Goal: Task Accomplishment & Management: Manage account settings

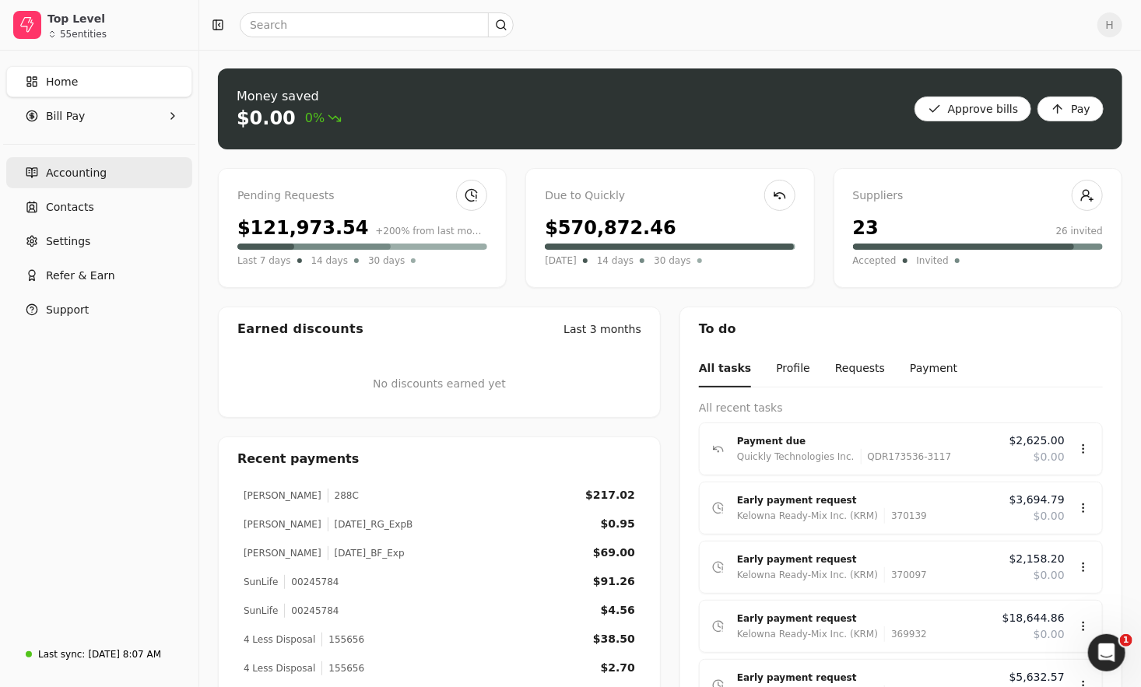
click at [78, 186] on link "Accounting" at bounding box center [99, 172] width 186 height 31
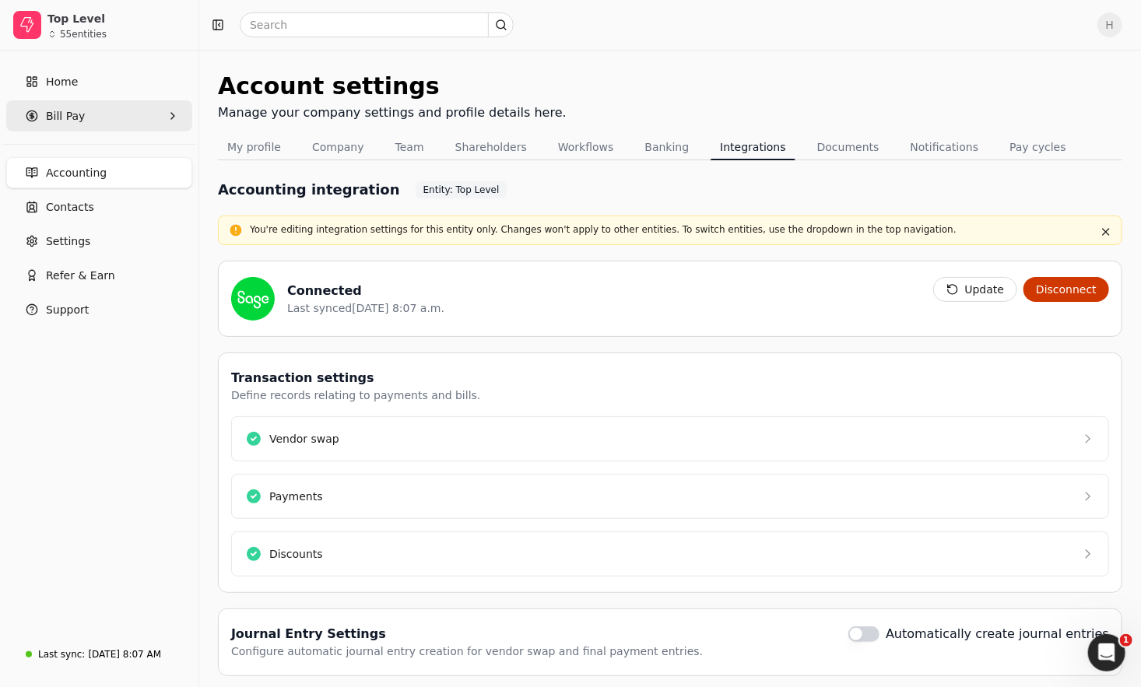
click at [77, 108] on span "Bill Pay" at bounding box center [65, 116] width 39 height 16
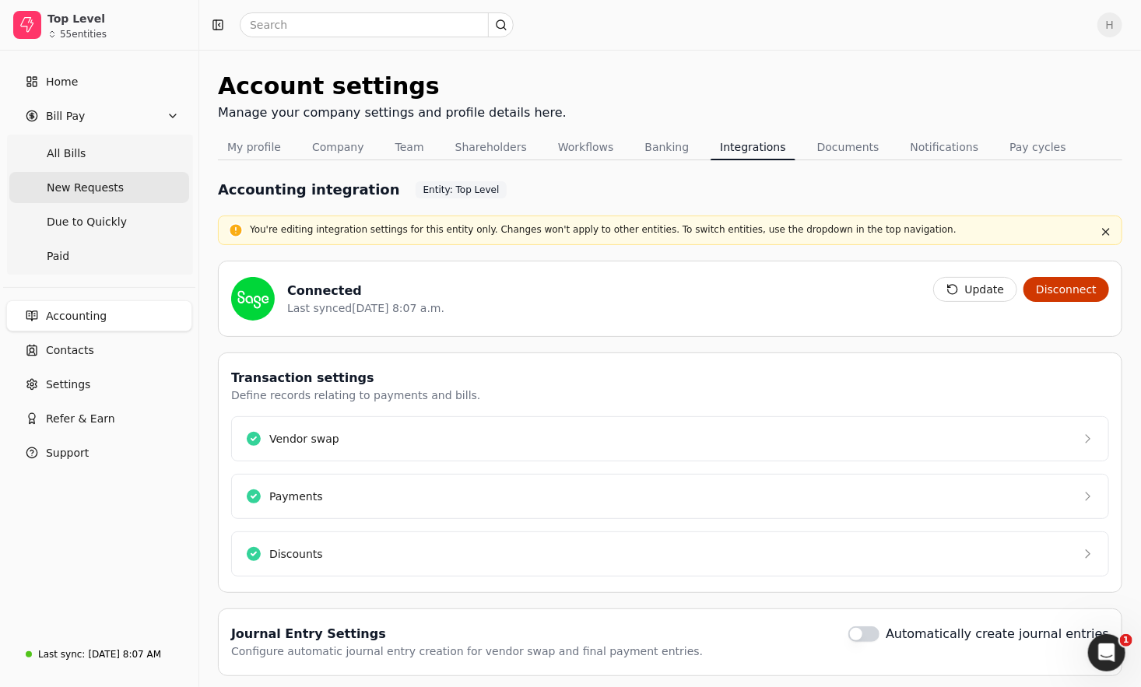
click at [96, 191] on span "New Requests" at bounding box center [85, 188] width 77 height 16
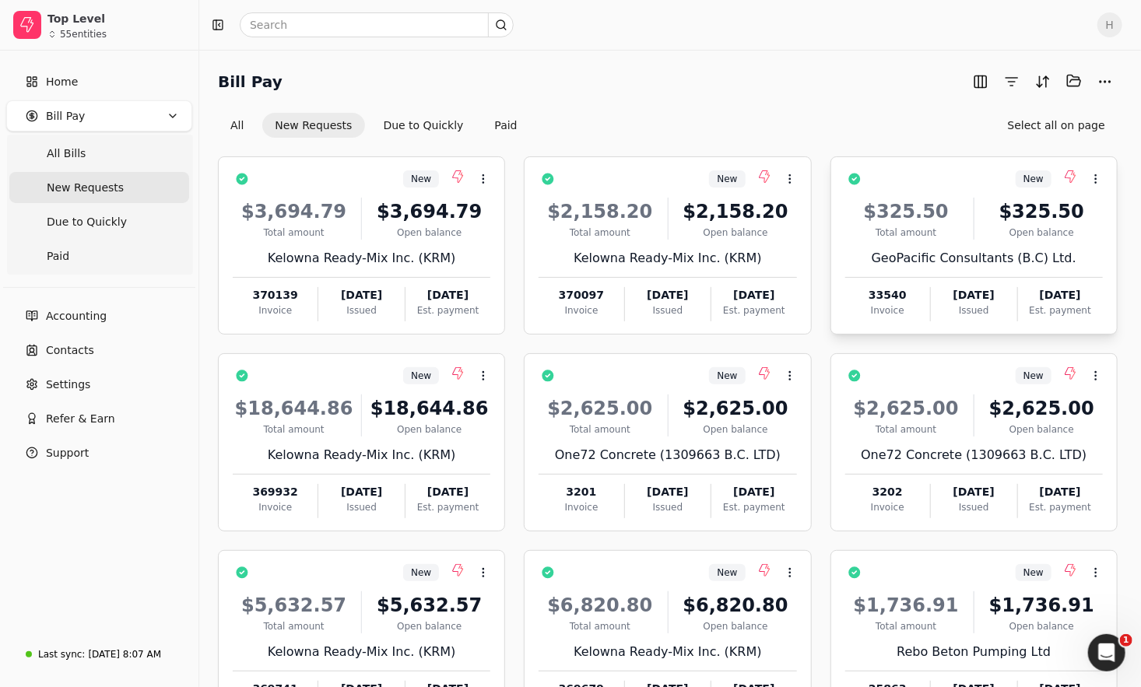
click at [947, 277] on div at bounding box center [974, 277] width 258 height 1
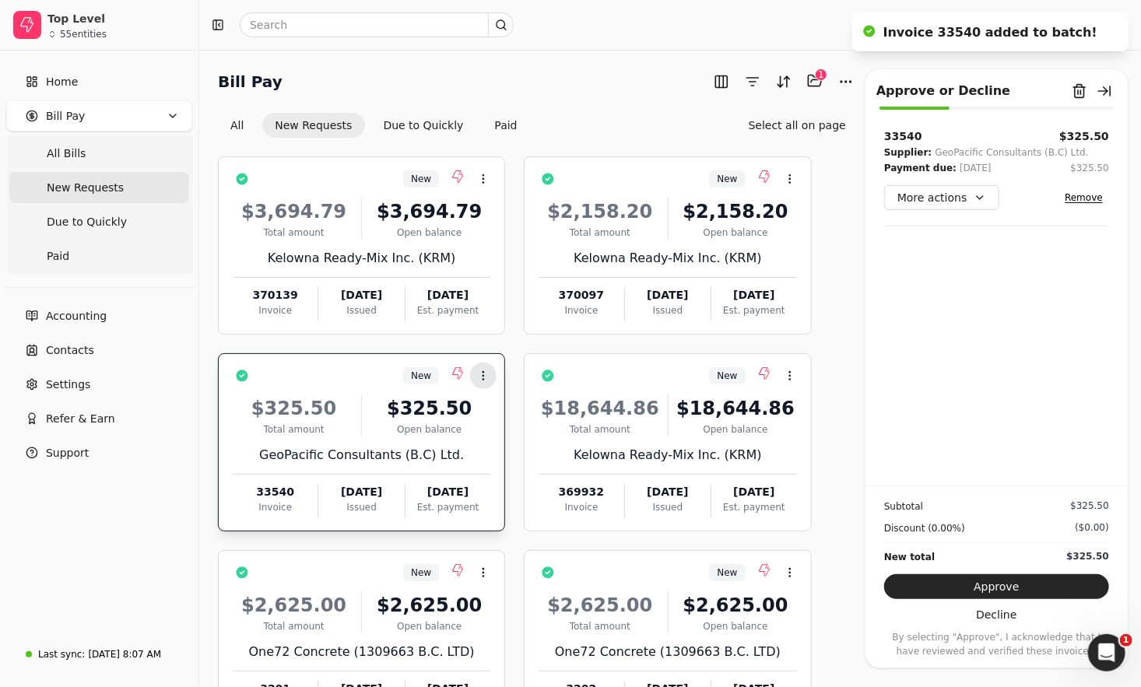
click at [494, 379] on button "Context Menu Button" at bounding box center [483, 376] width 26 height 26
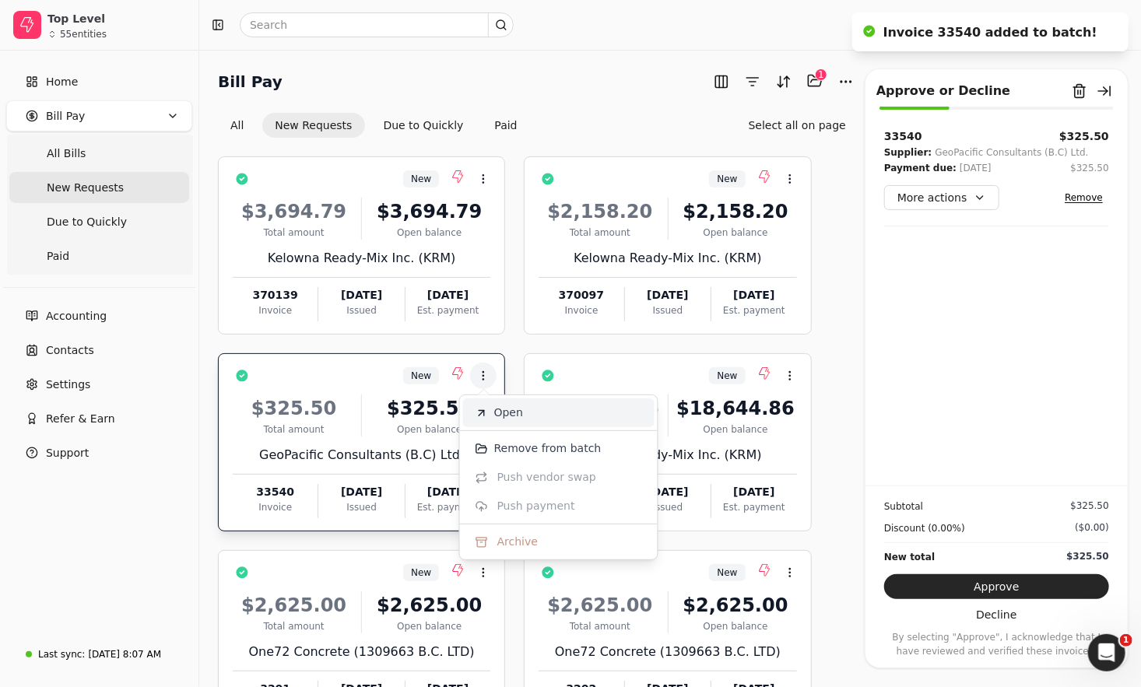
click at [502, 417] on span "Open" at bounding box center [508, 413] width 29 height 16
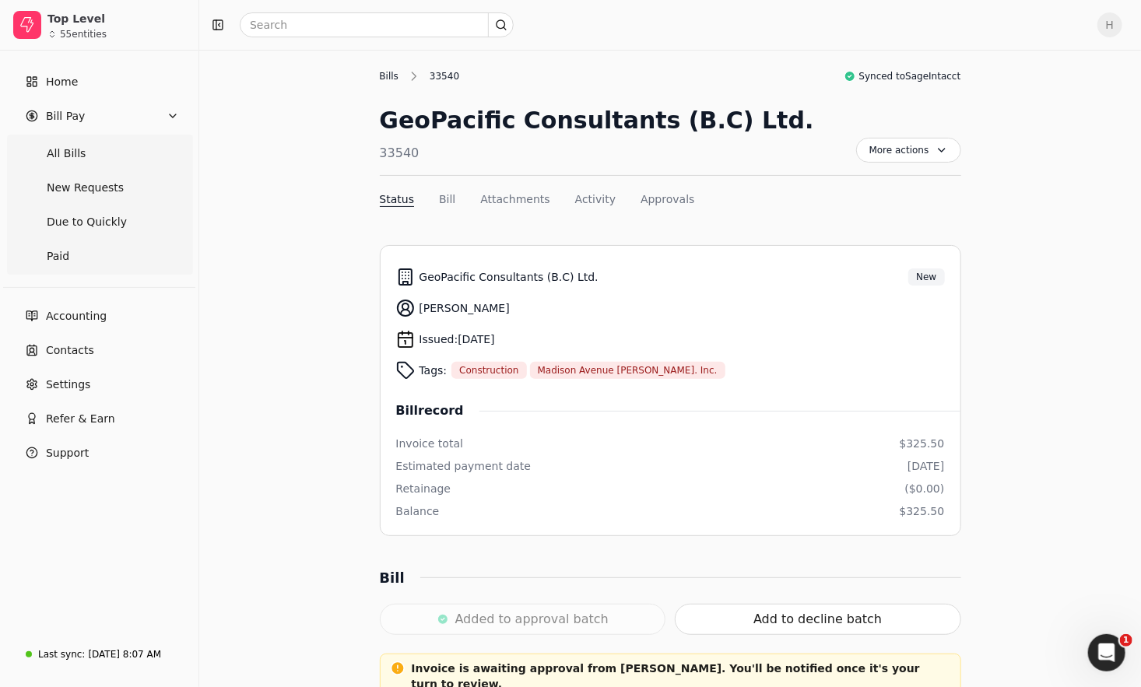
click at [389, 72] on div "Bills" at bounding box center [393, 76] width 27 height 14
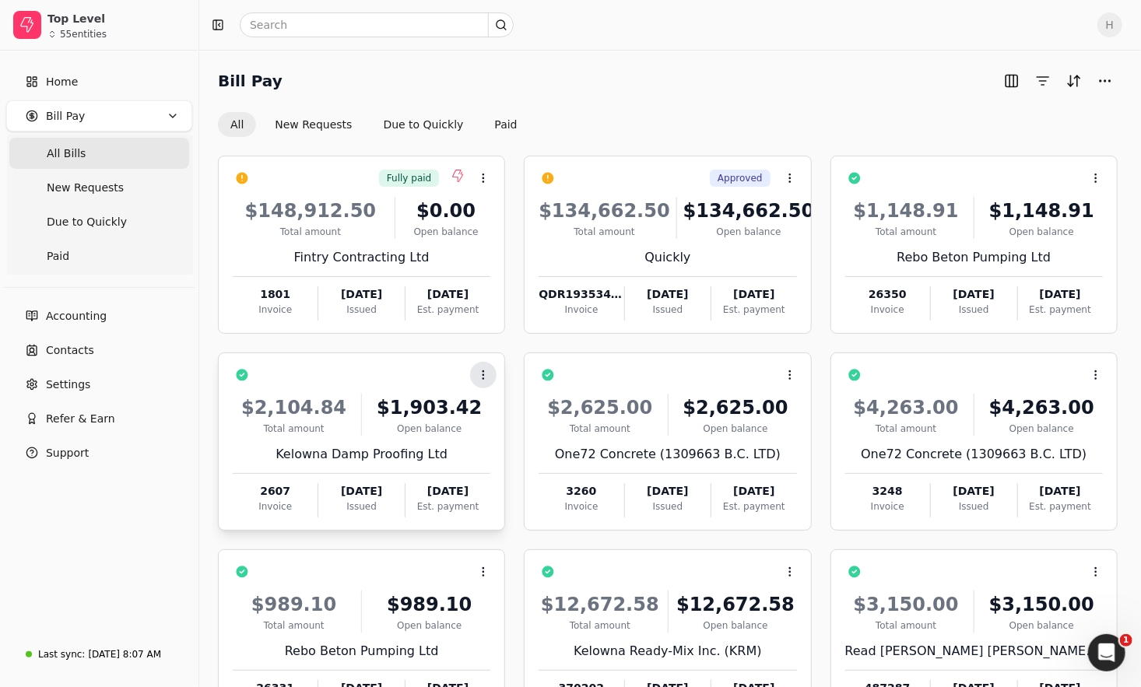
click at [487, 374] on icon at bounding box center [483, 375] width 12 height 12
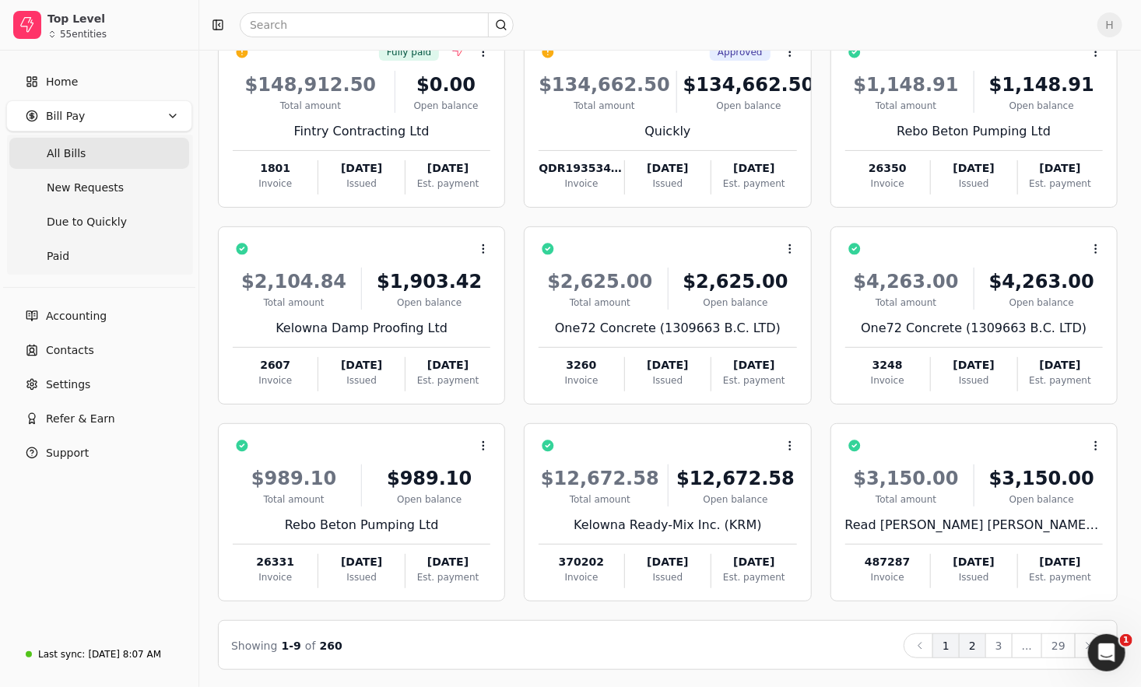
click at [982, 653] on button "2" at bounding box center [972, 646] width 27 height 25
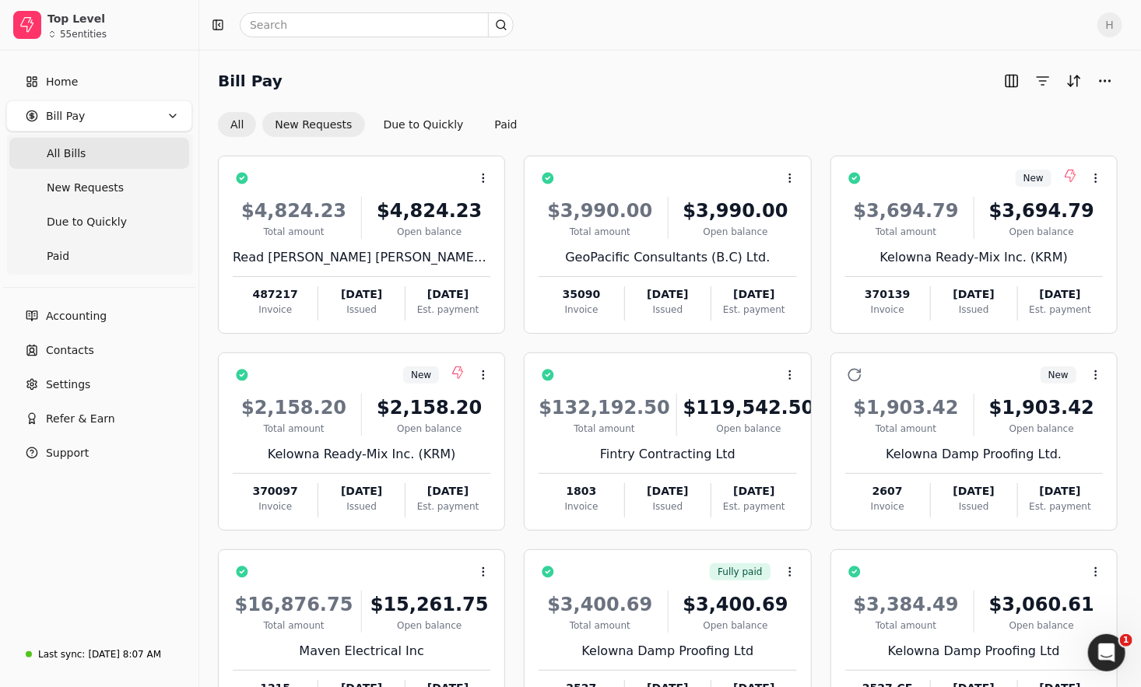
click at [318, 121] on button "New Requests" at bounding box center [313, 124] width 102 height 25
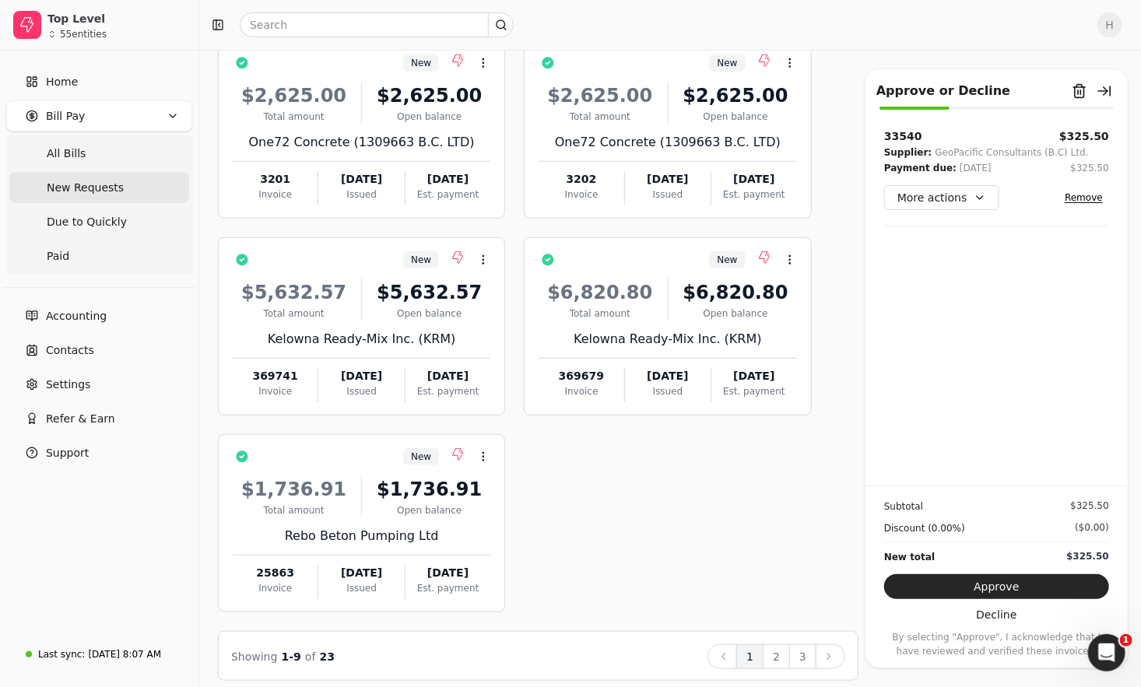
scroll to position [519, 0]
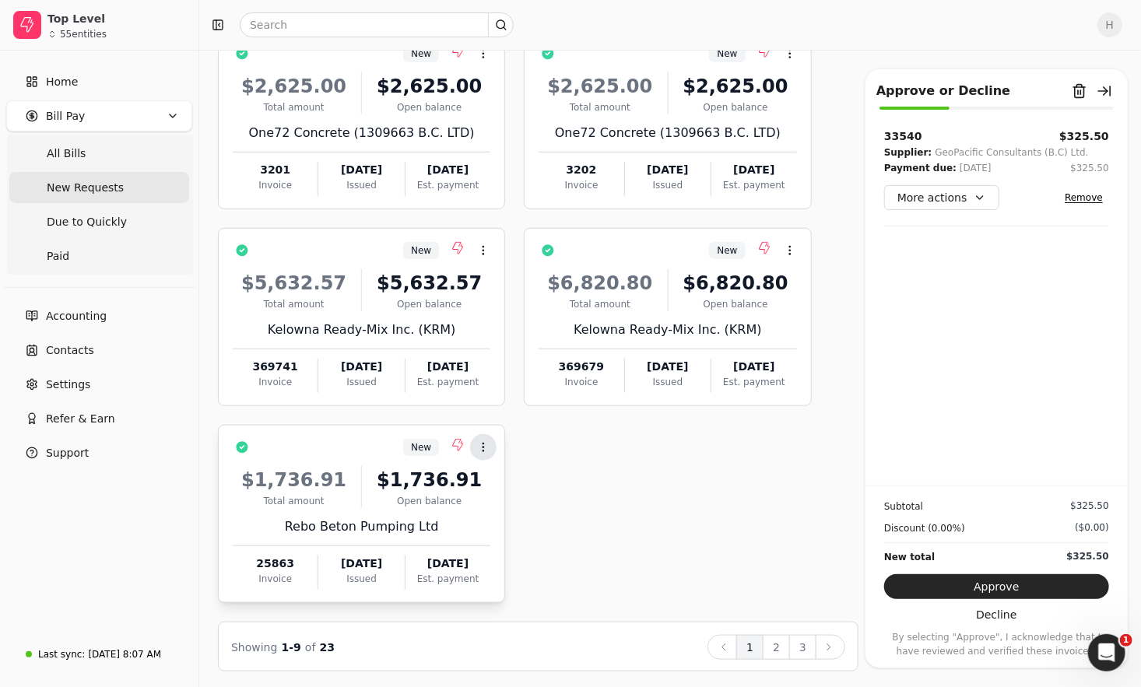
click at [480, 452] on button "Context Menu Button" at bounding box center [483, 447] width 26 height 26
click at [507, 489] on span "Open" at bounding box center [508, 484] width 29 height 16
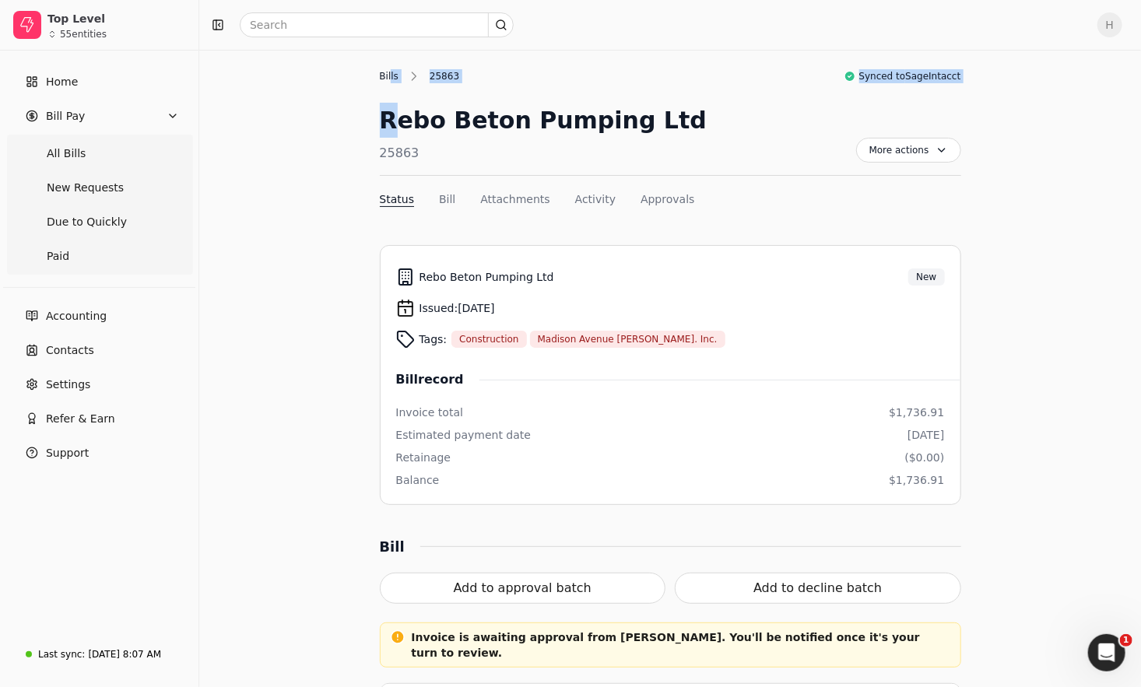
click at [390, 82] on div "Bills 25863 Synced to SageIntacct Rebo Beton Pumping Ltd 25863 More actions Con…" at bounding box center [671, 142] width 582 height 146
click at [390, 82] on div "Bills" at bounding box center [393, 76] width 27 height 14
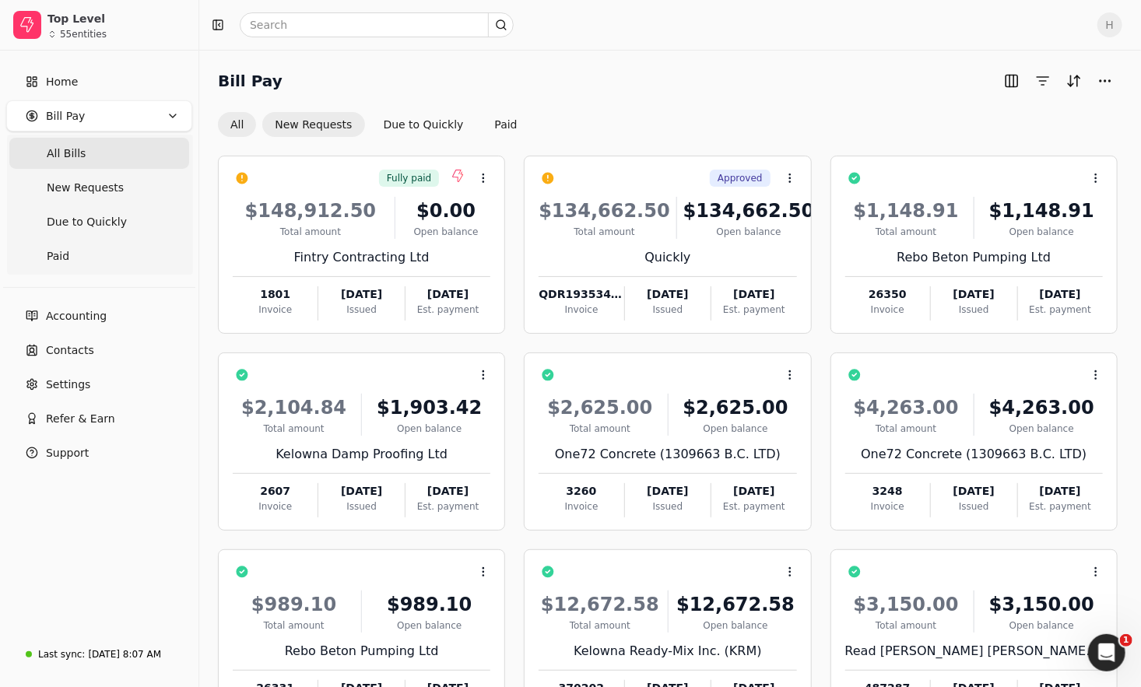
click at [313, 121] on button "New Requests" at bounding box center [313, 124] width 102 height 25
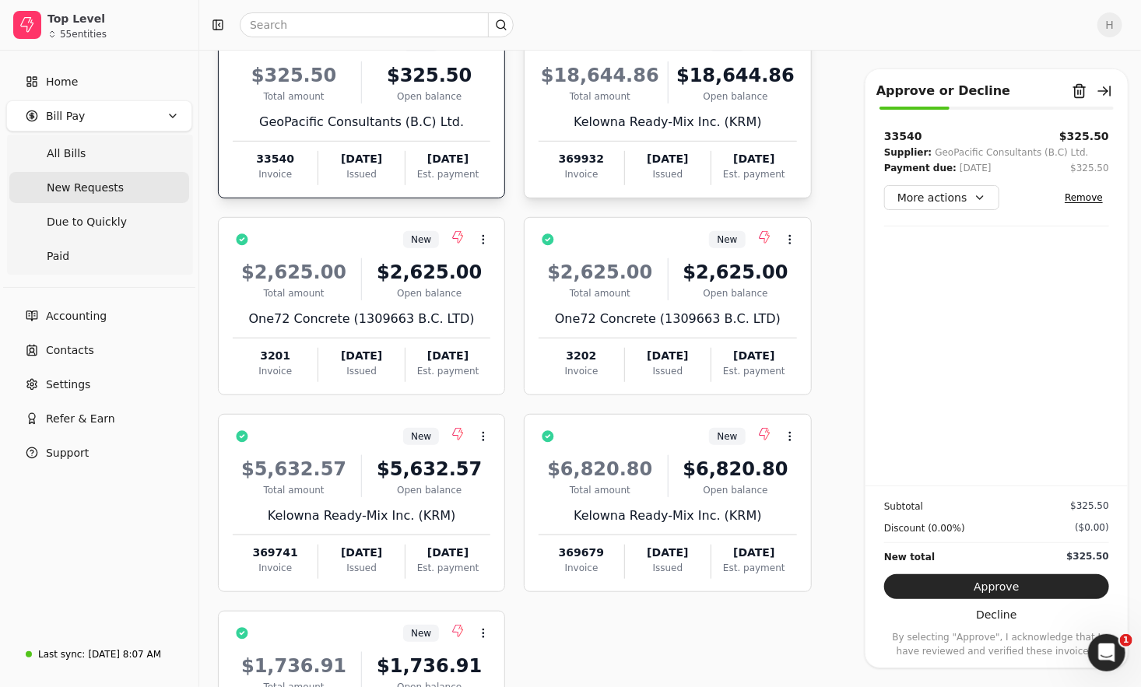
scroll to position [519, 0]
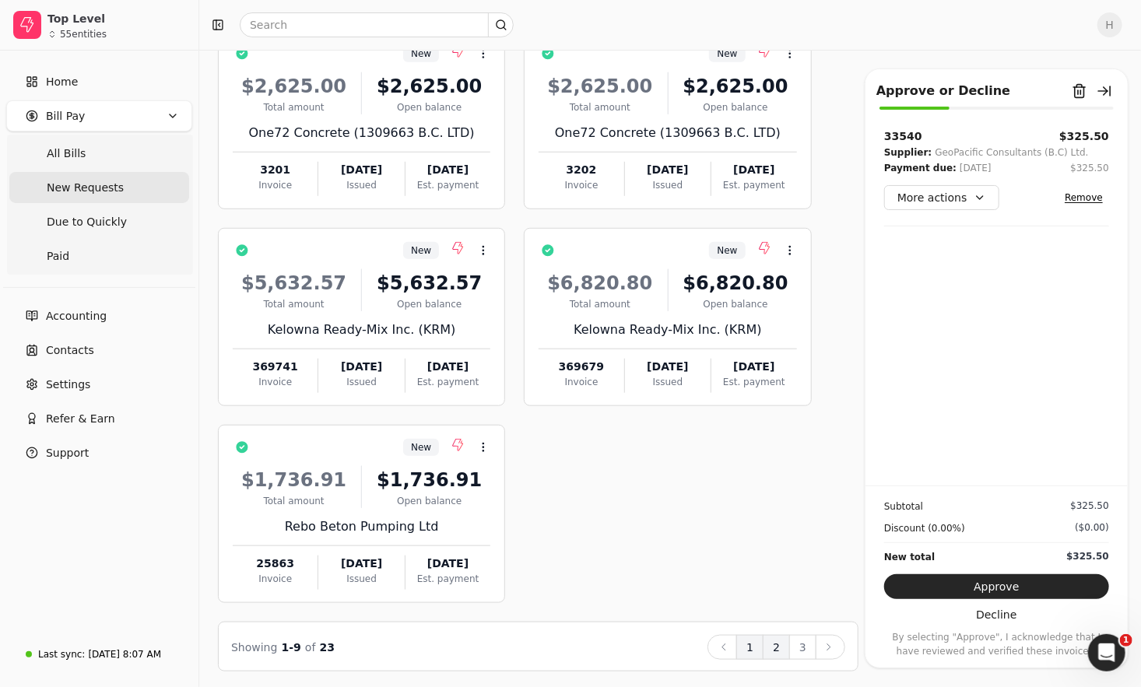
click at [768, 648] on button "2" at bounding box center [776, 647] width 27 height 25
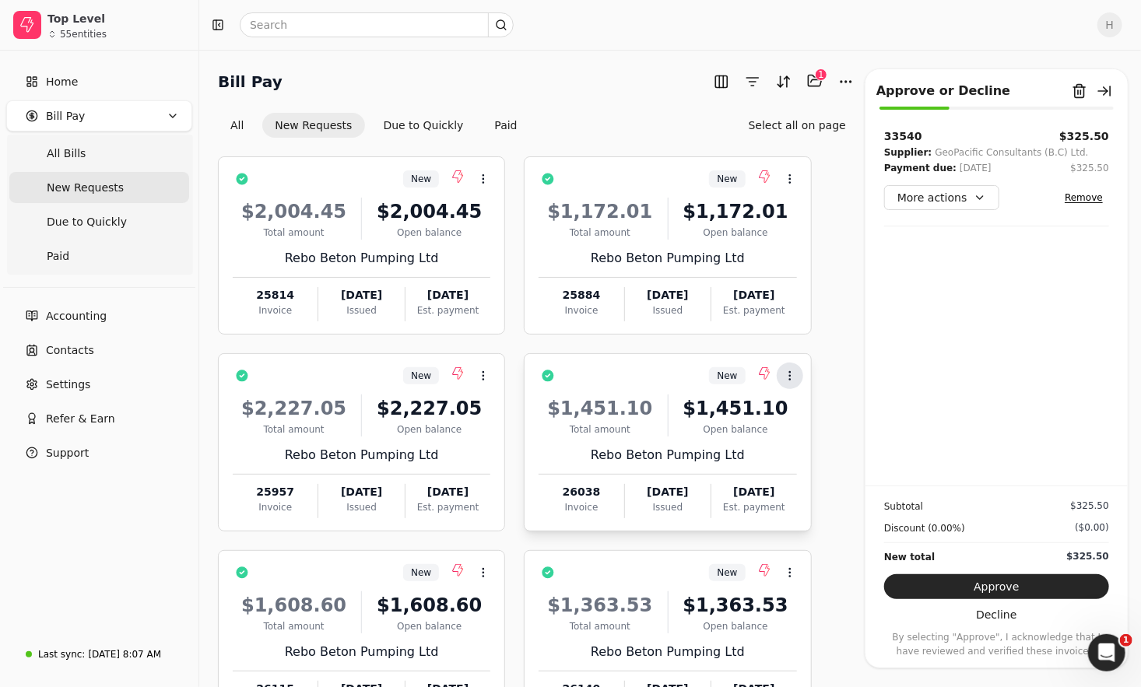
click at [794, 381] on button "Context Menu Button" at bounding box center [790, 376] width 26 height 26
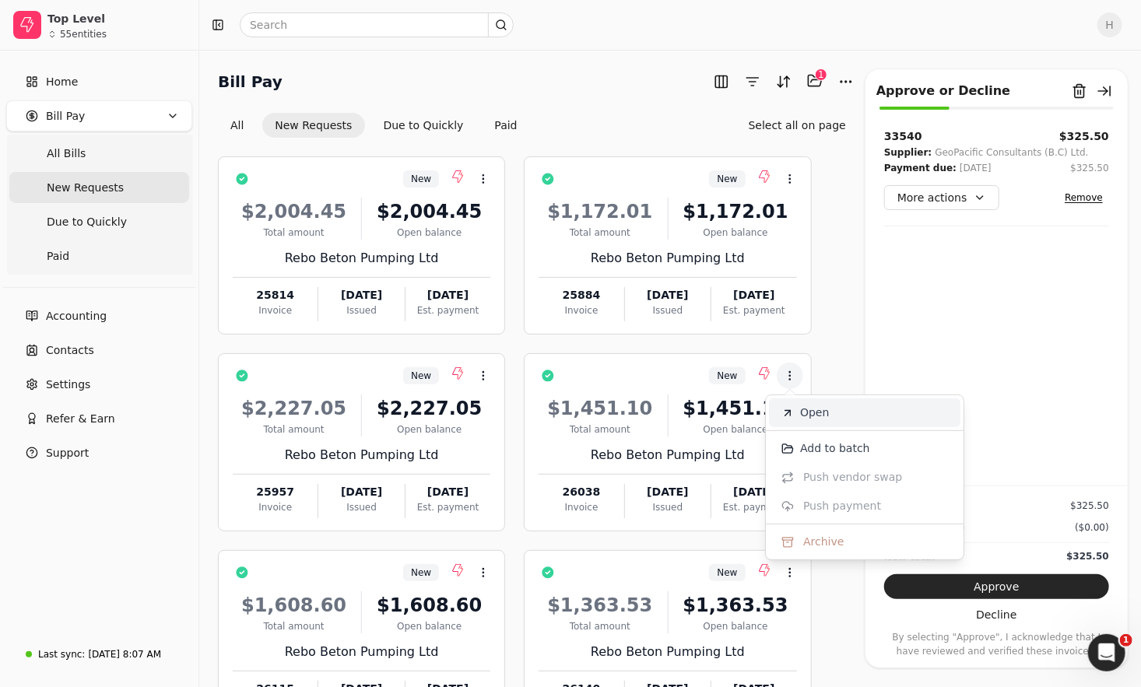
click at [796, 416] on li "Open" at bounding box center [864, 413] width 191 height 29
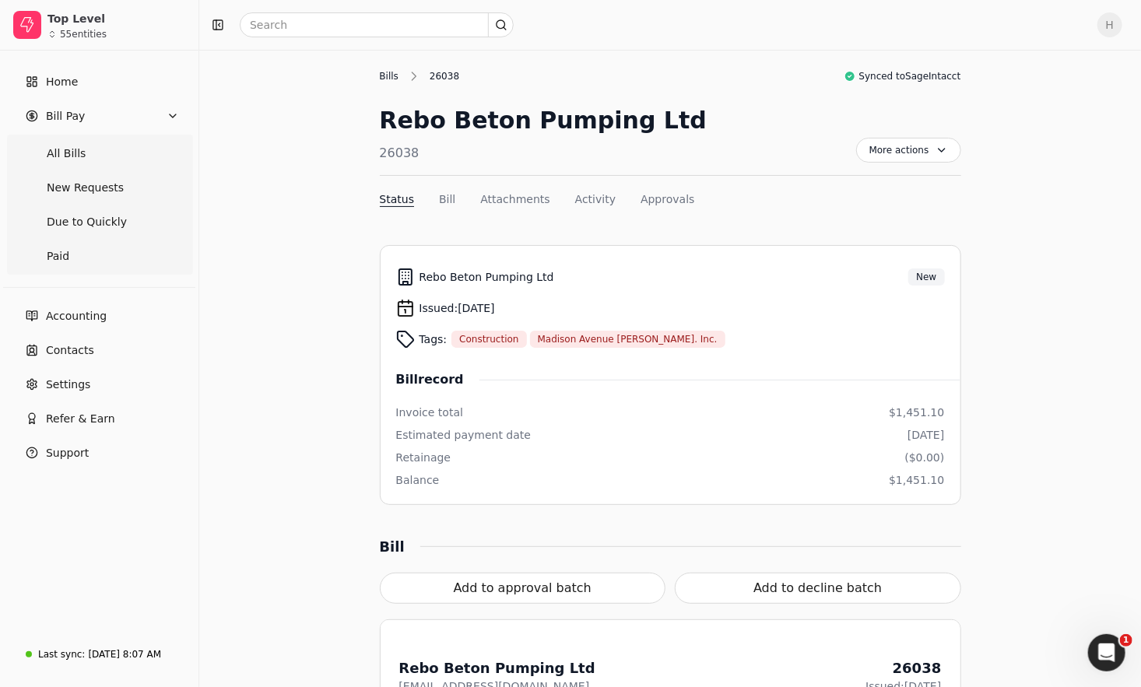
click at [392, 76] on div "Bills" at bounding box center [393, 76] width 27 height 14
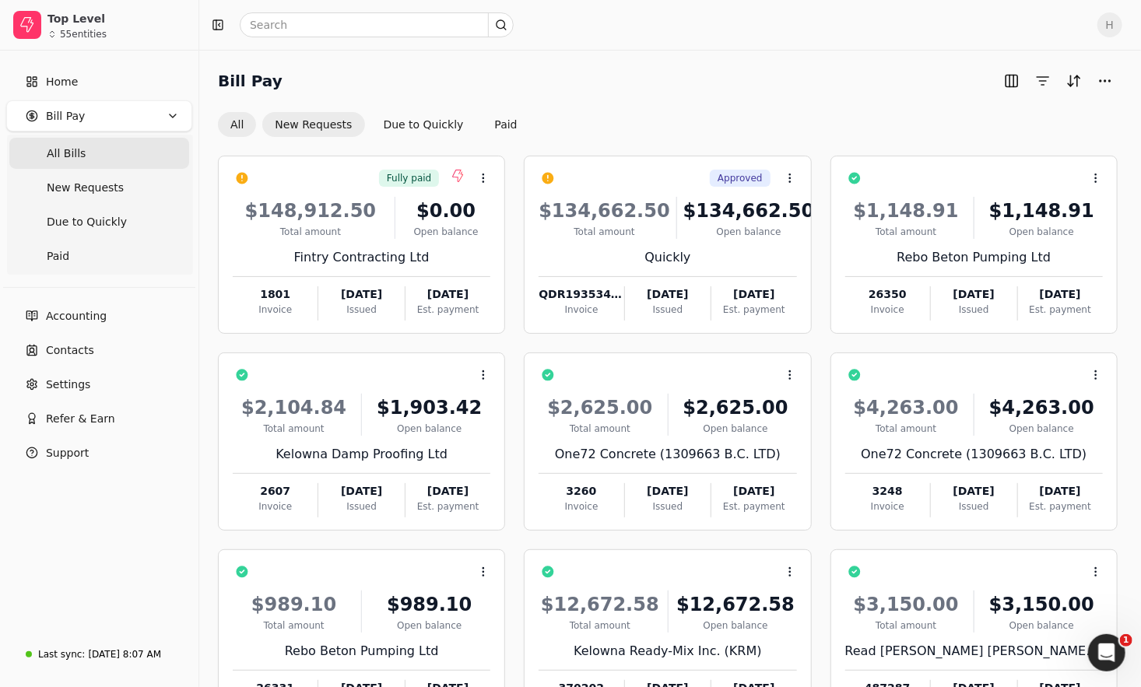
click at [324, 129] on button "New Requests" at bounding box center [313, 124] width 102 height 25
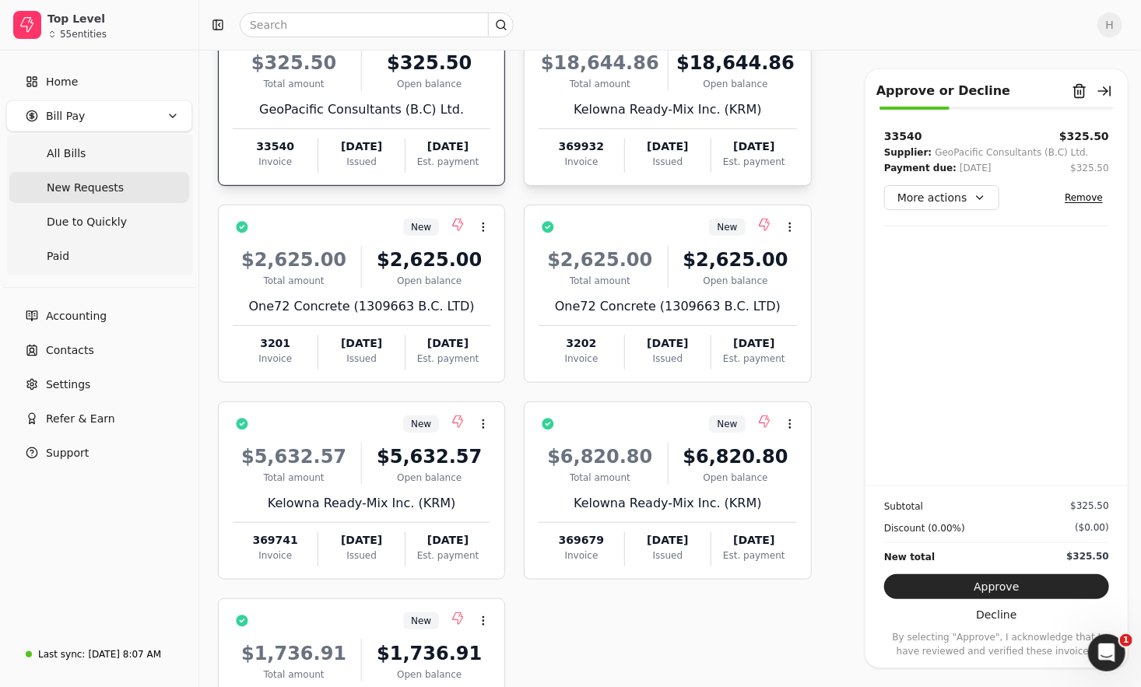
scroll to position [519, 0]
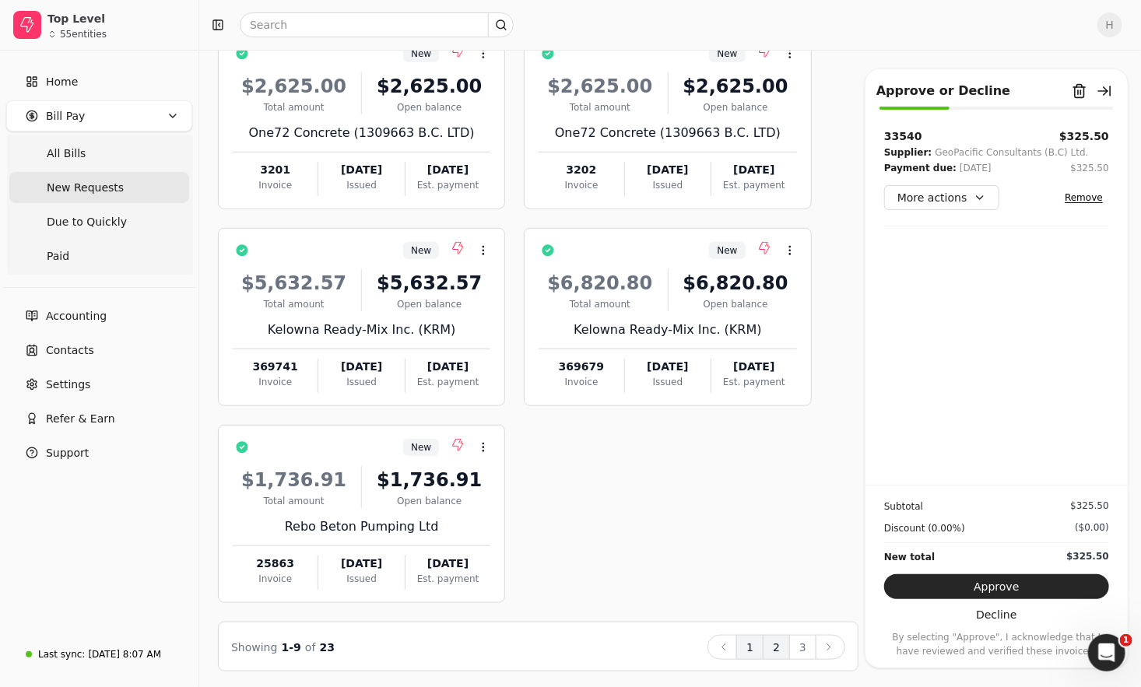
click at [782, 651] on button "2" at bounding box center [776, 647] width 27 height 25
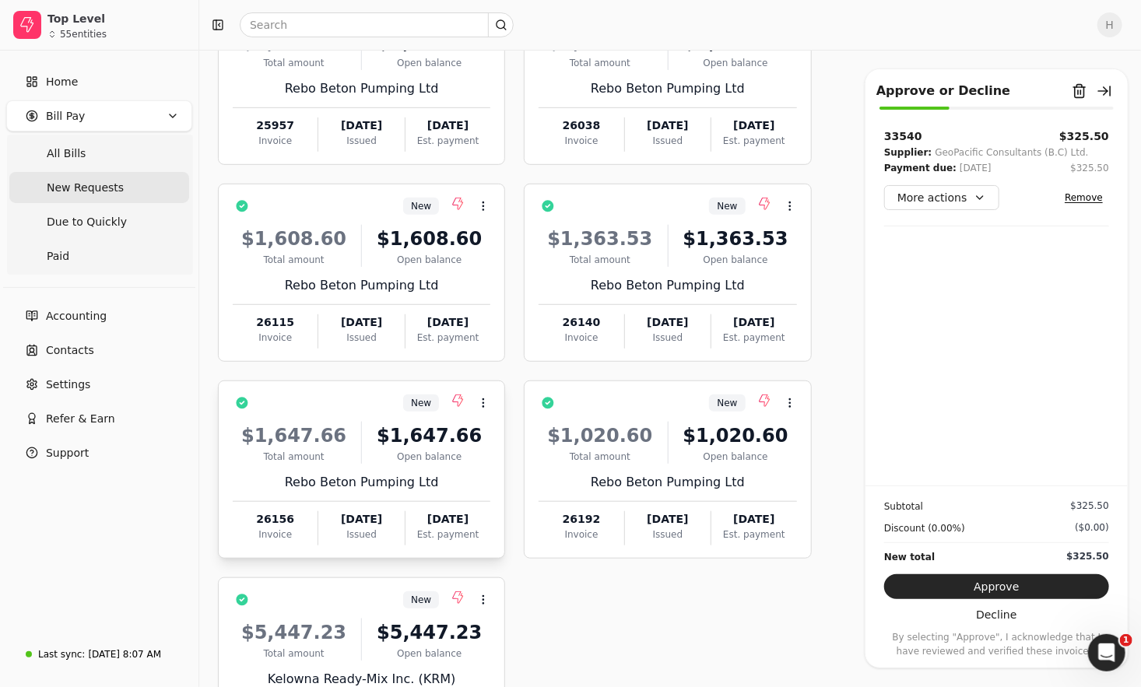
scroll to position [504, 0]
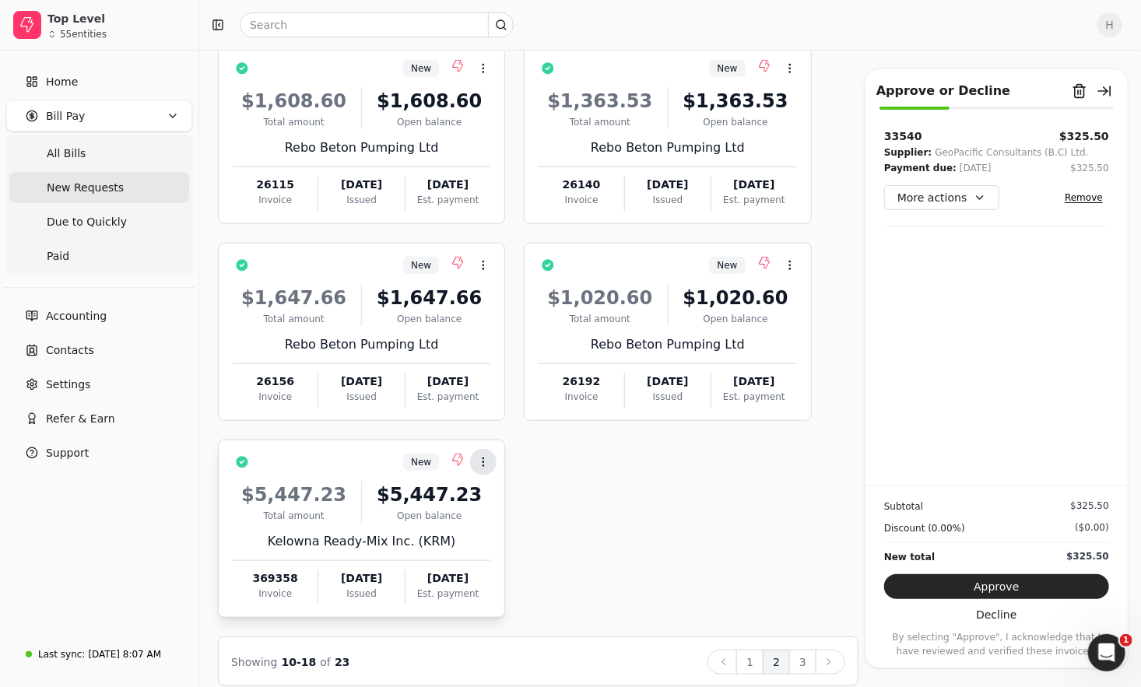
click at [488, 461] on icon at bounding box center [483, 462] width 12 height 12
click at [502, 504] on span "Open" at bounding box center [508, 498] width 29 height 16
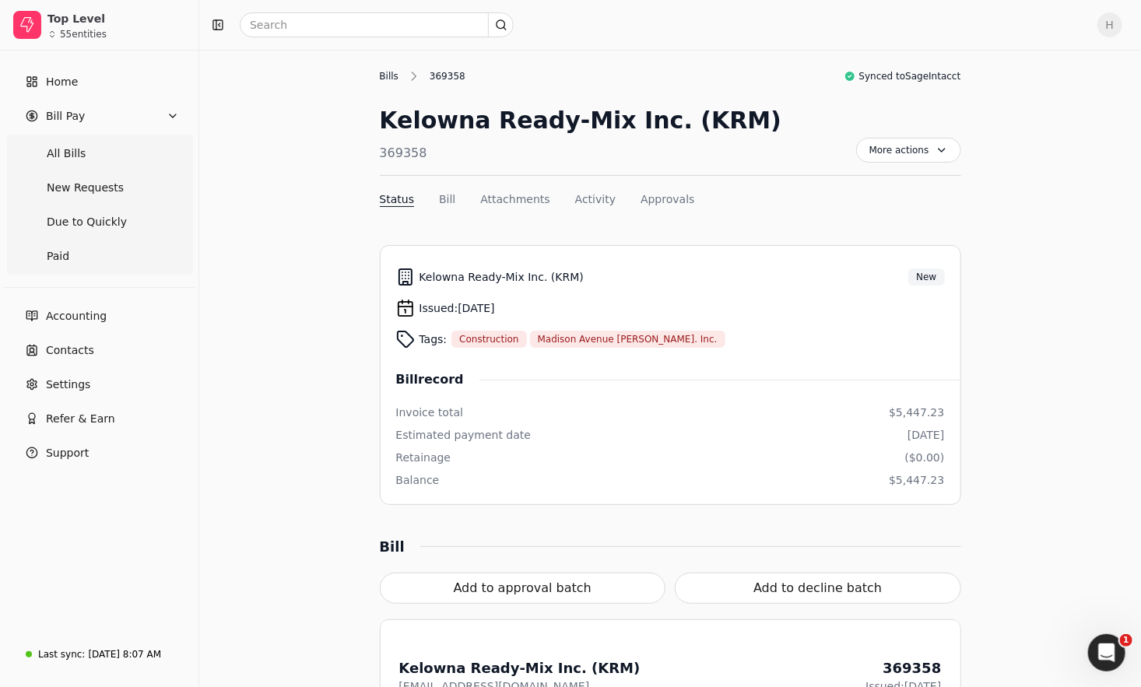
click at [383, 75] on div "Bills" at bounding box center [393, 76] width 27 height 14
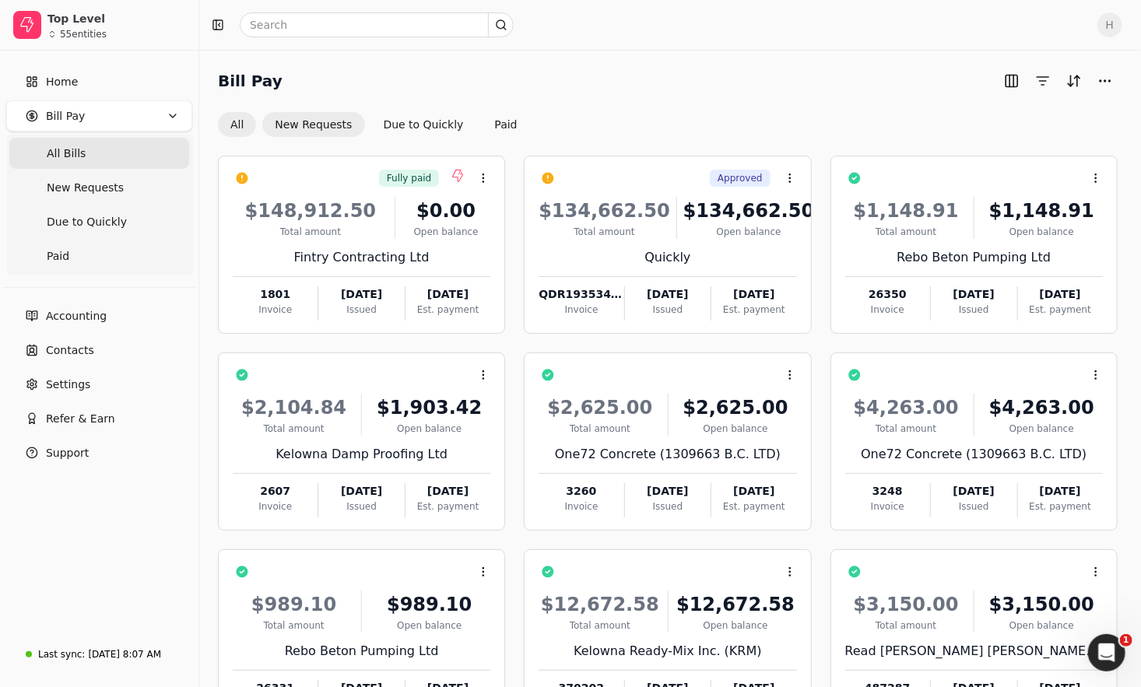
click at [321, 125] on button "New Requests" at bounding box center [313, 124] width 102 height 25
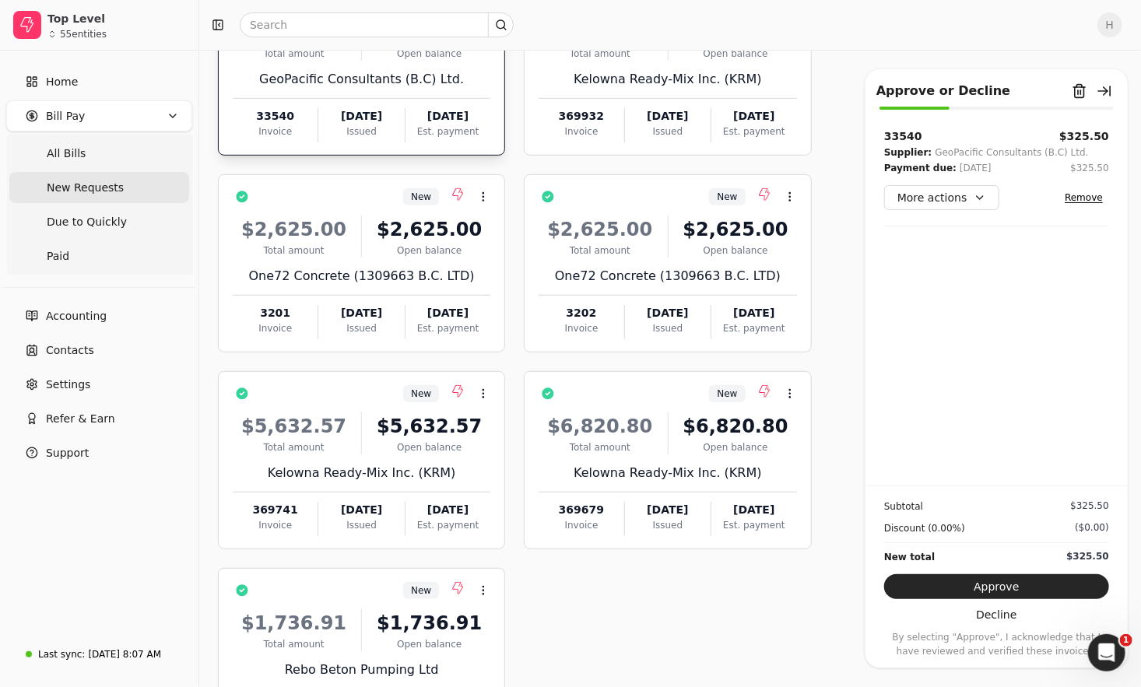
scroll to position [519, 0]
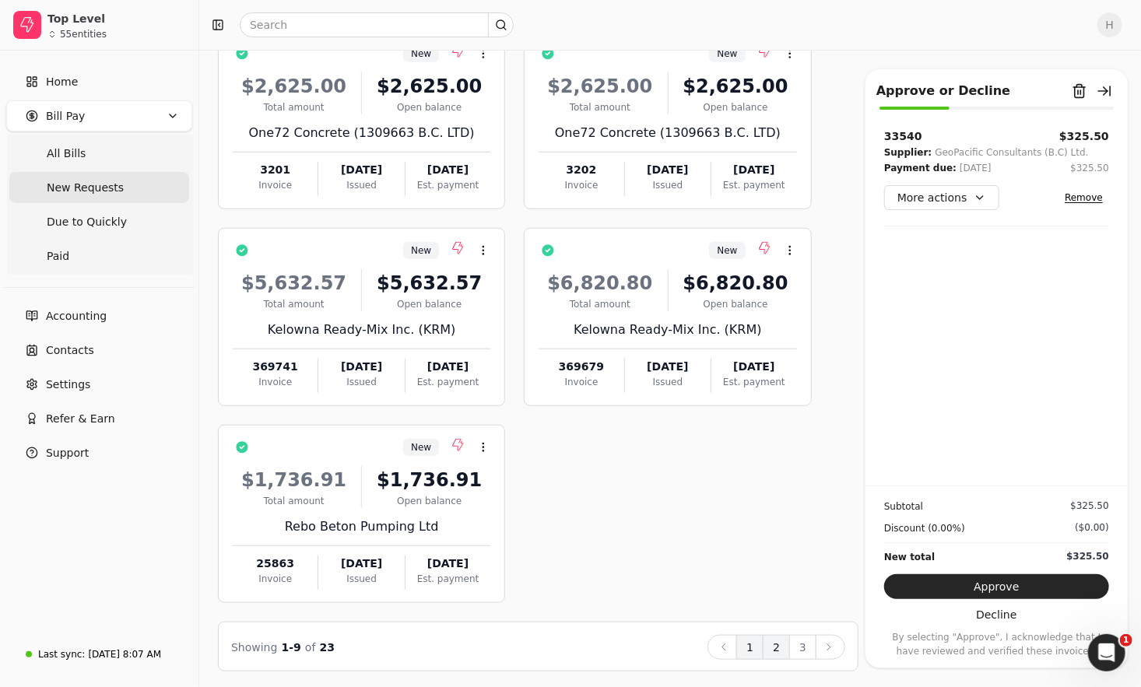
click at [776, 651] on button "2" at bounding box center [776, 647] width 27 height 25
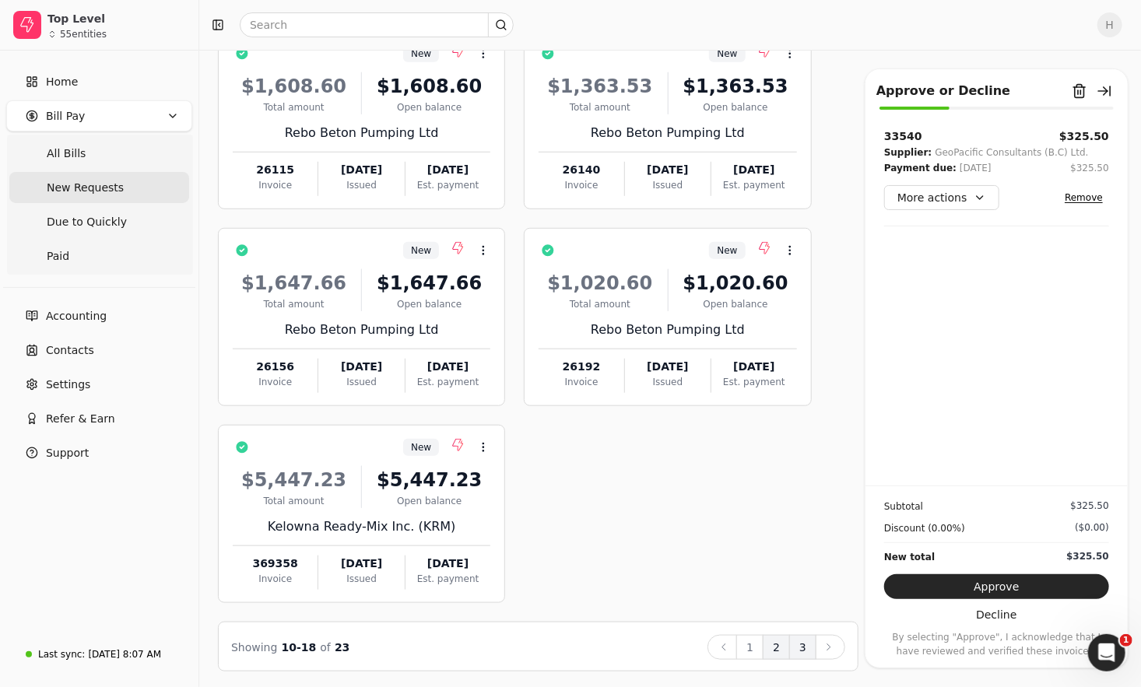
click at [810, 655] on button "3" at bounding box center [802, 647] width 27 height 25
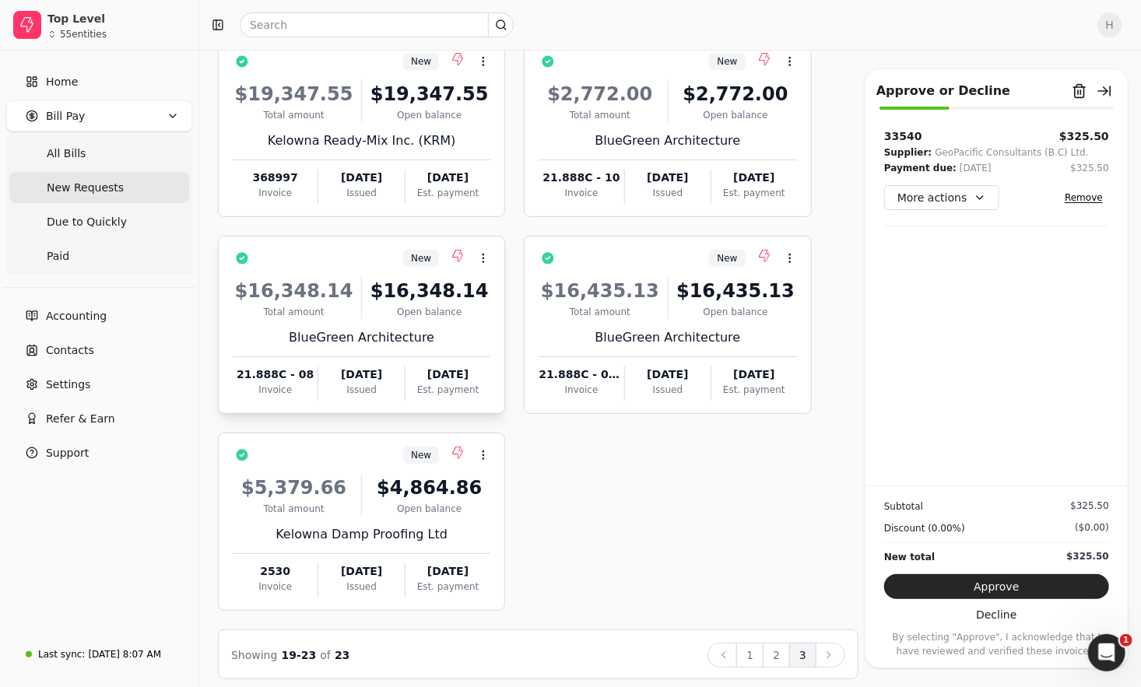
scroll to position [114, 0]
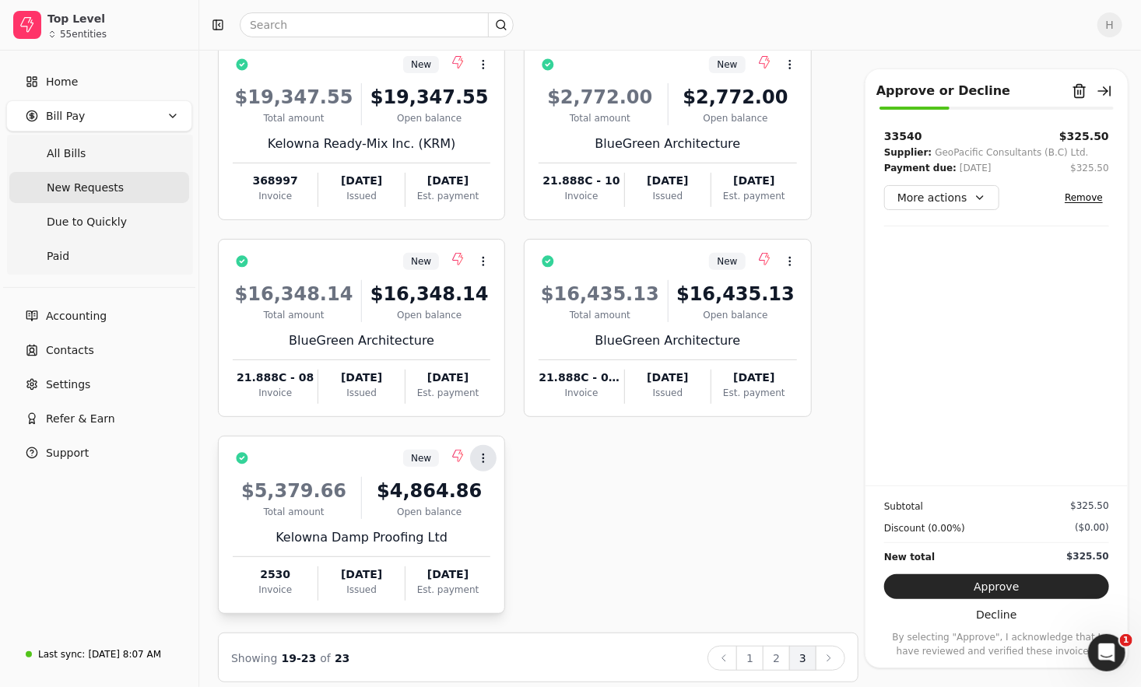
click at [480, 461] on icon at bounding box center [483, 458] width 12 height 12
click at [490, 501] on li "Open" at bounding box center [558, 495] width 191 height 29
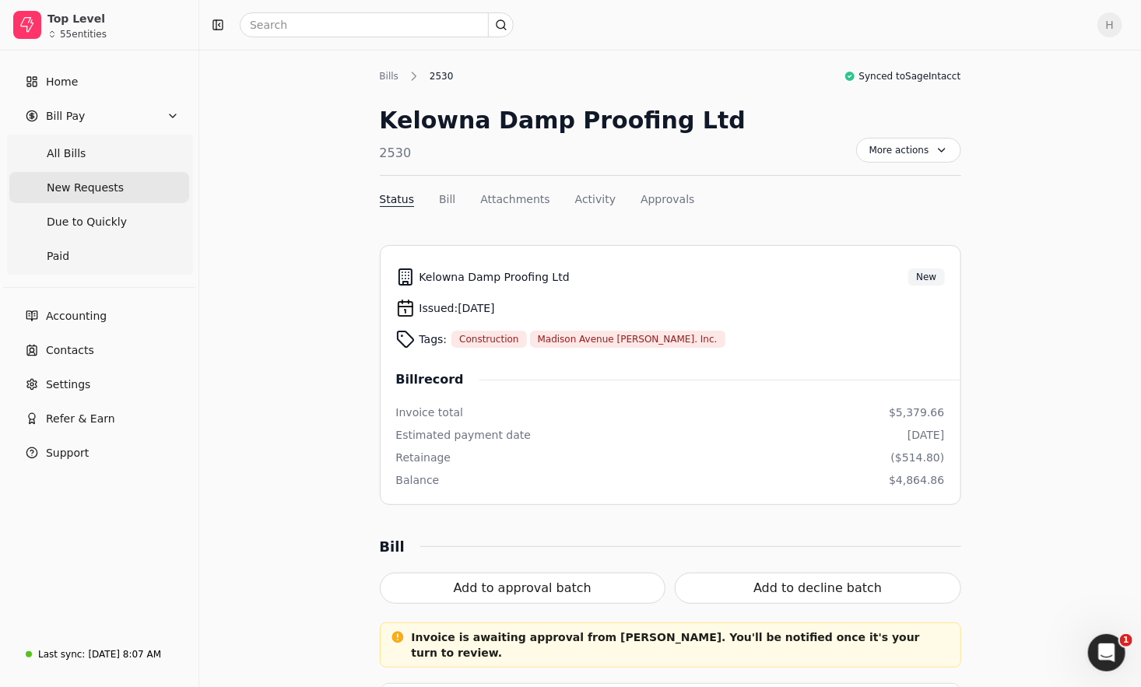
click at [105, 187] on span "New Requests" at bounding box center [85, 188] width 77 height 16
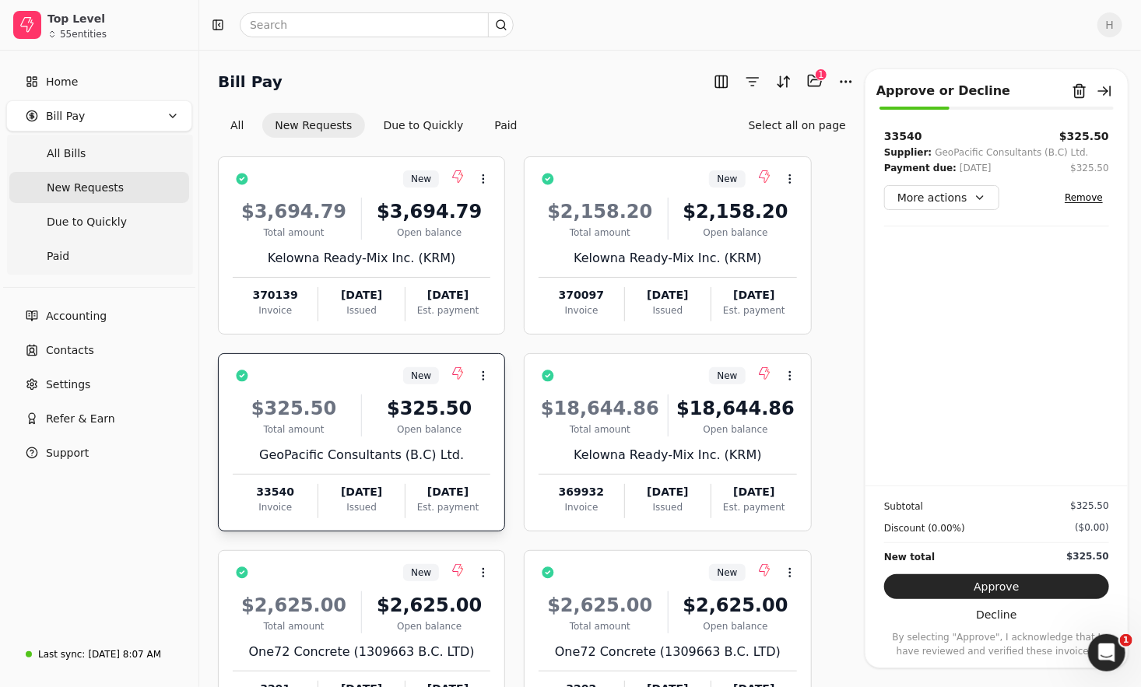
click at [428, 409] on div "$325.50" at bounding box center [429, 409] width 122 height 28
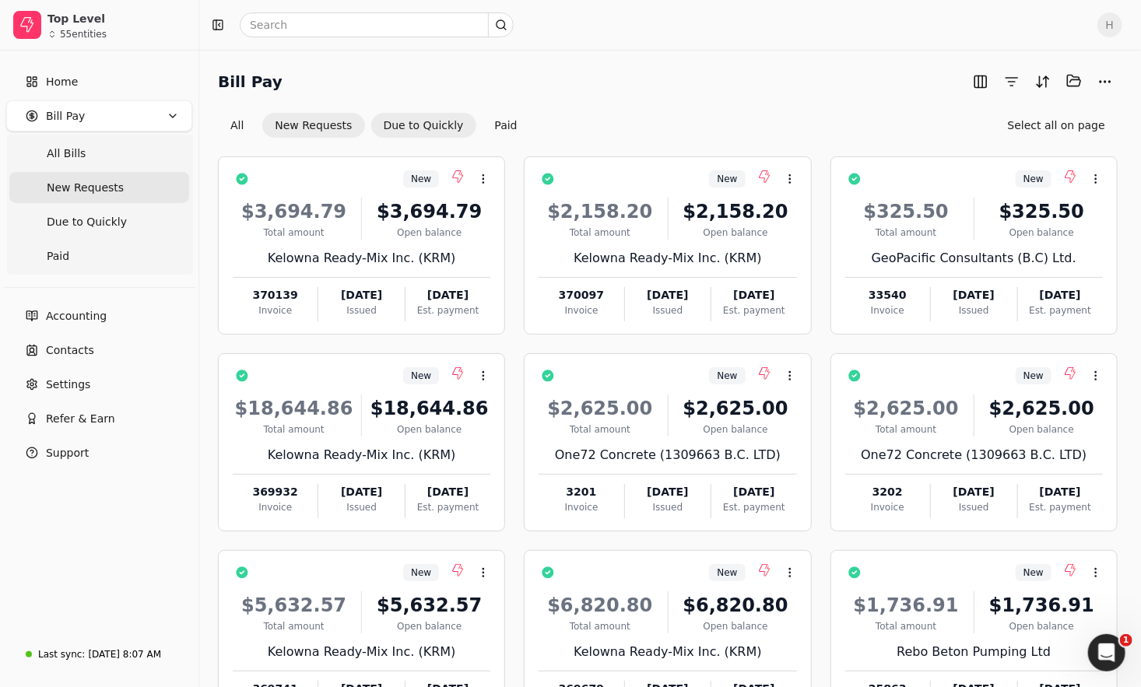
click at [440, 128] on button "Due to Quickly" at bounding box center [423, 125] width 105 height 25
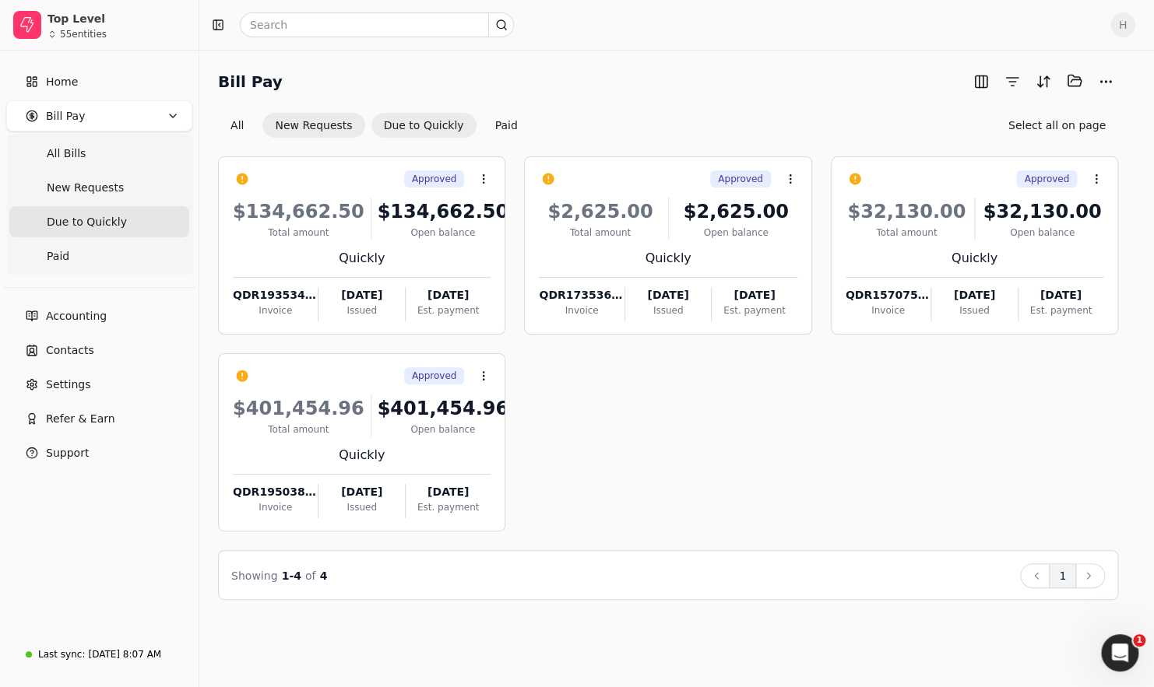
click at [332, 127] on button "New Requests" at bounding box center [313, 125] width 102 height 25
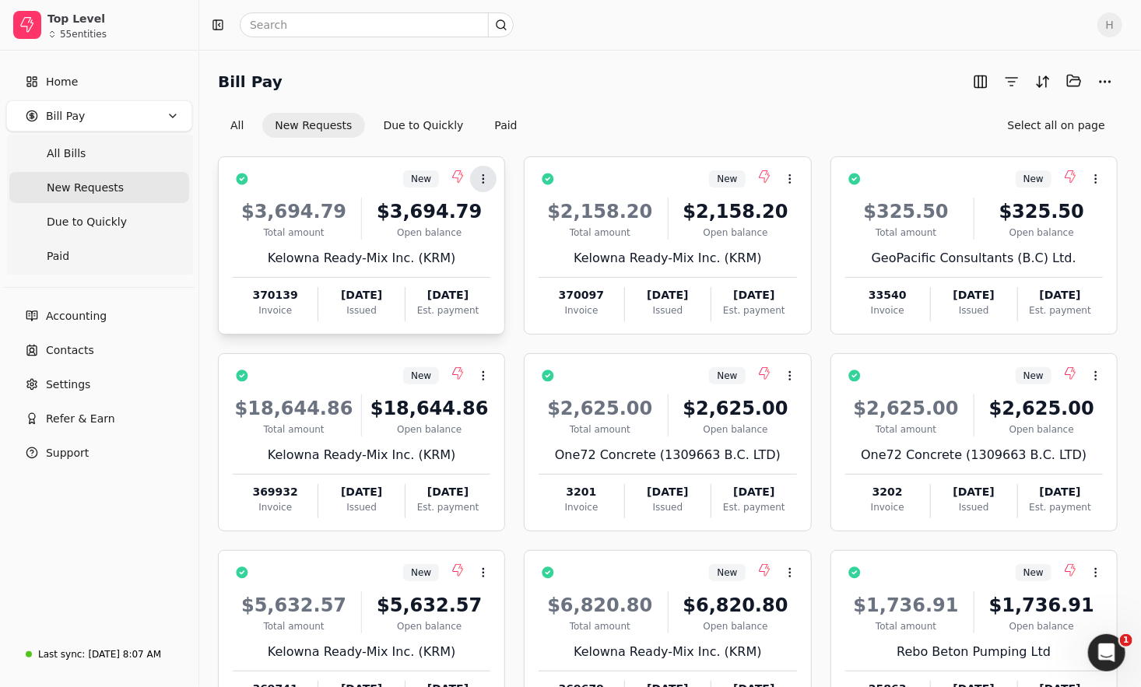
click at [494, 177] on button "Context Menu Button" at bounding box center [483, 179] width 26 height 26
click at [393, 255] on div "Kelowna Ready-Mix Inc. (KRM)" at bounding box center [362, 258] width 258 height 19
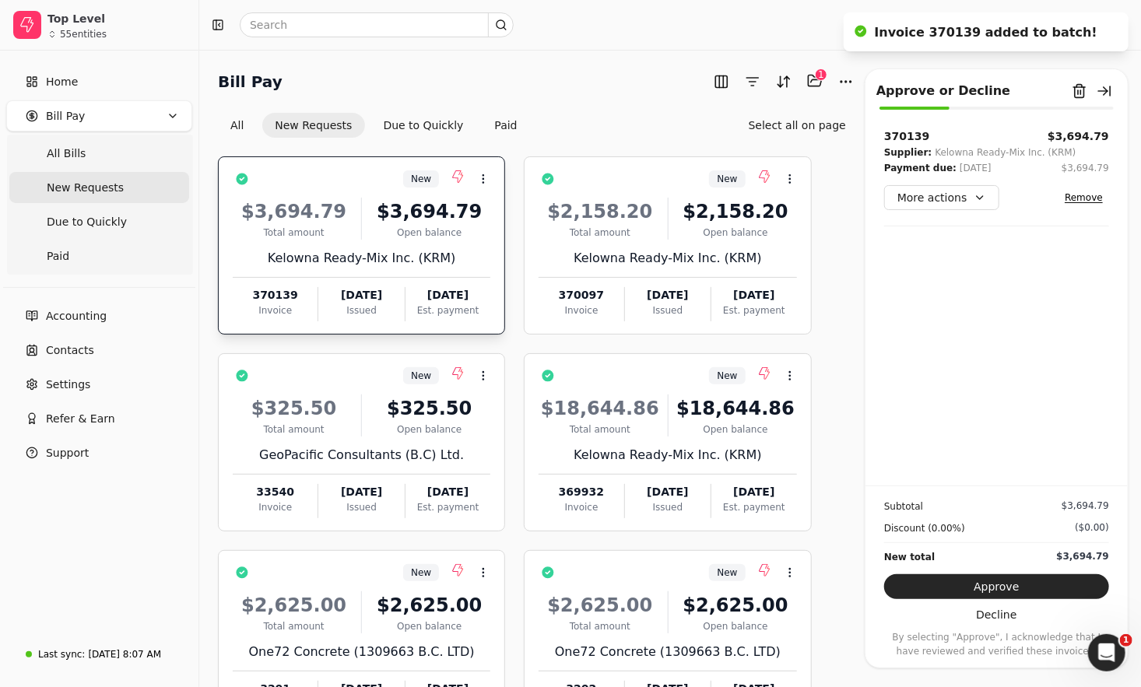
click at [376, 256] on div "Kelowna Ready-Mix Inc. (KRM)" at bounding box center [362, 258] width 258 height 19
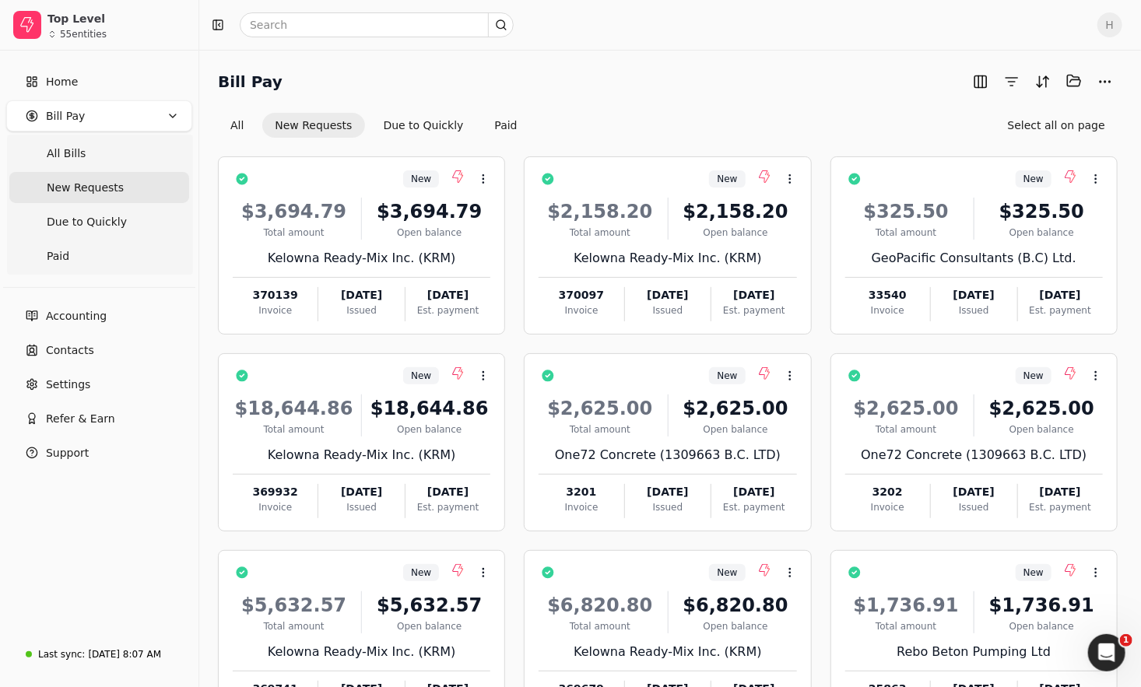
click at [1103, 97] on div "Bill Pay Selected items: 0 All New Requests Due to Quickly Paid Select all on p…" at bounding box center [668, 103] width 900 height 69
click at [1103, 92] on button "More" at bounding box center [1105, 81] width 25 height 25
click at [774, 95] on div "Bill Pay Selected items: 0 All New Requests Due to Quickly Paid Select all on p…" at bounding box center [668, 103] width 900 height 69
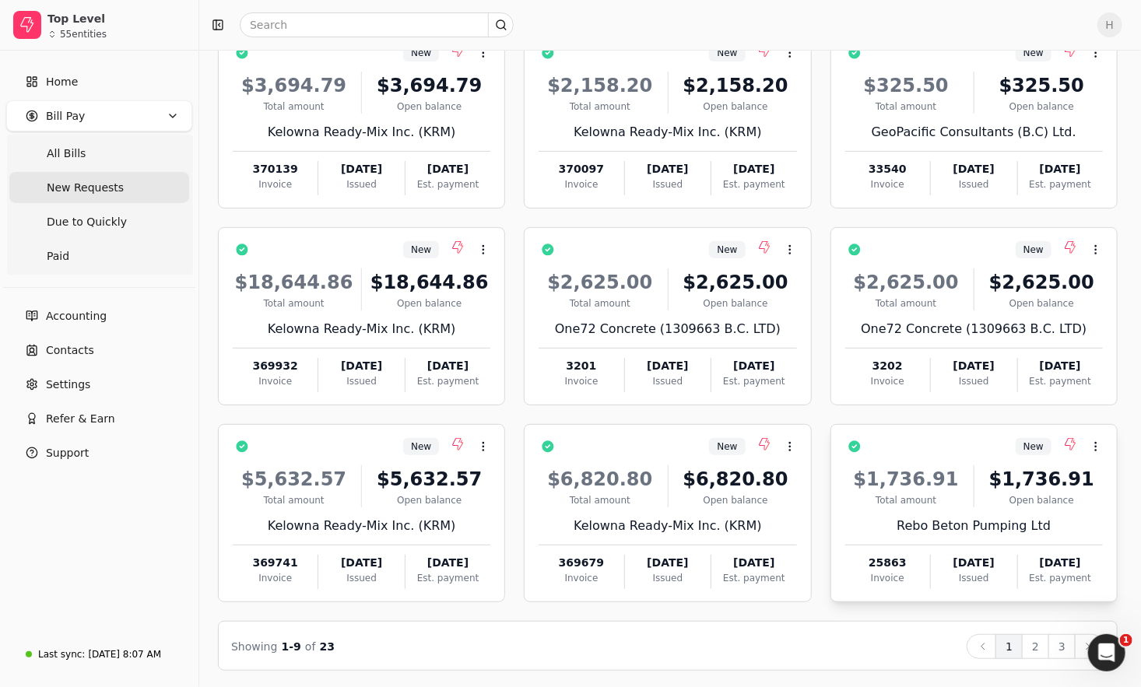
click at [975, 558] on div "[DATE]" at bounding box center [974, 563] width 86 height 16
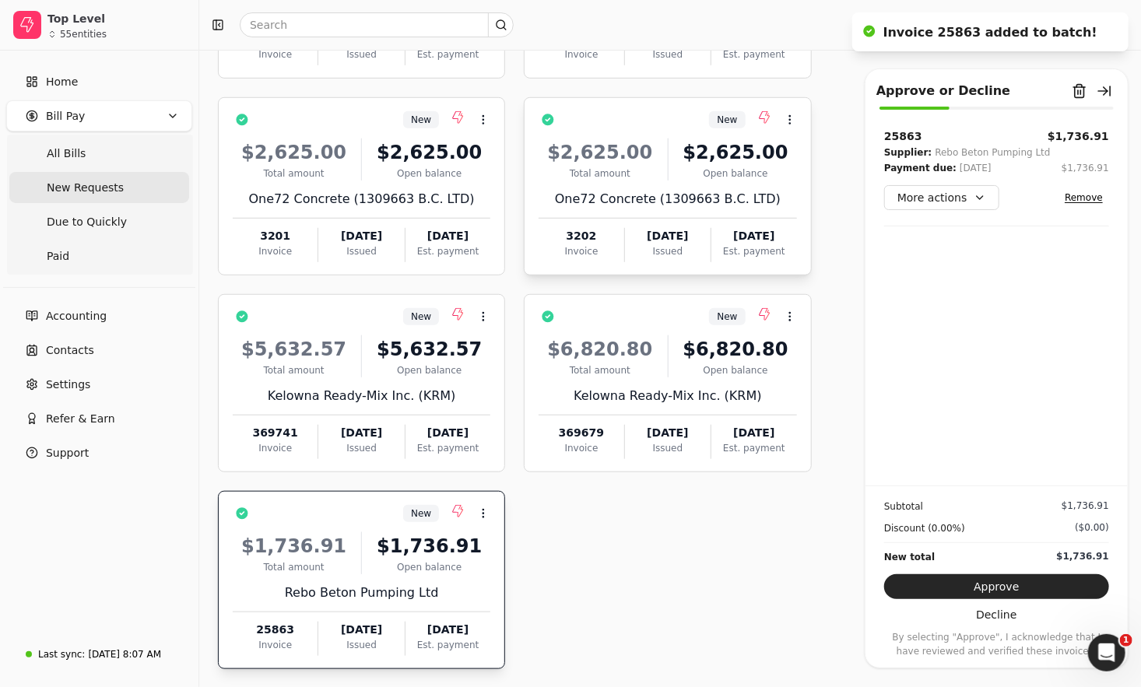
scroll to position [519, 0]
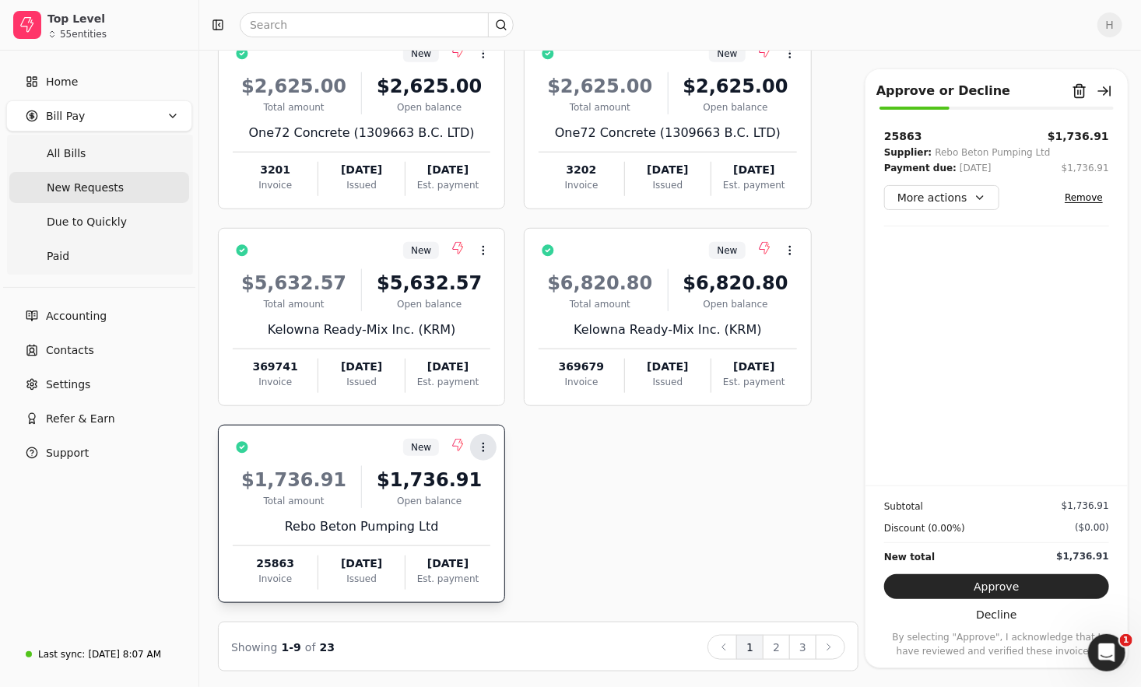
click at [477, 441] on icon at bounding box center [483, 447] width 12 height 12
click at [504, 480] on span "Open" at bounding box center [508, 484] width 29 height 16
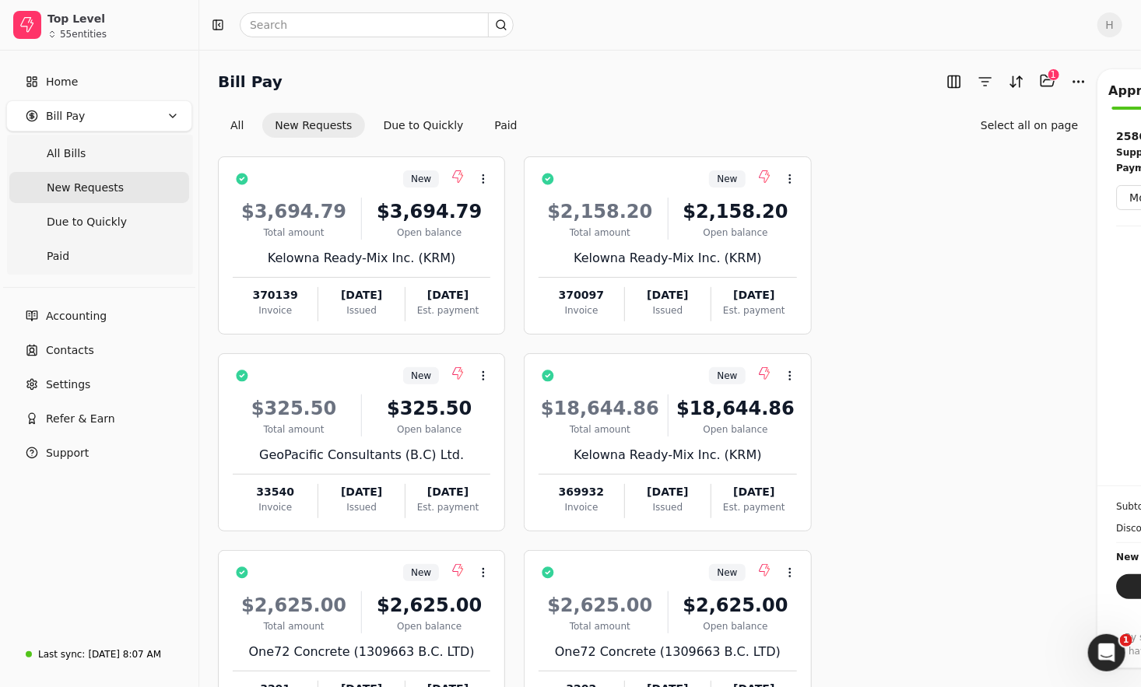
scroll to position [519, 0]
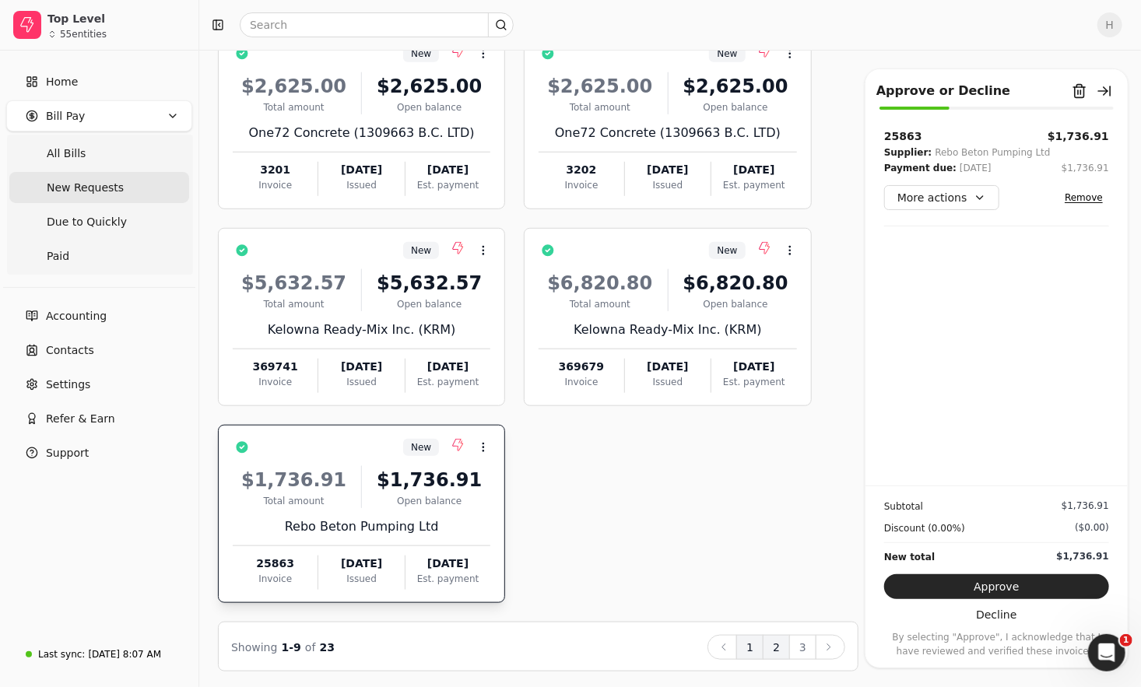
click at [773, 638] on button "2" at bounding box center [776, 647] width 27 height 25
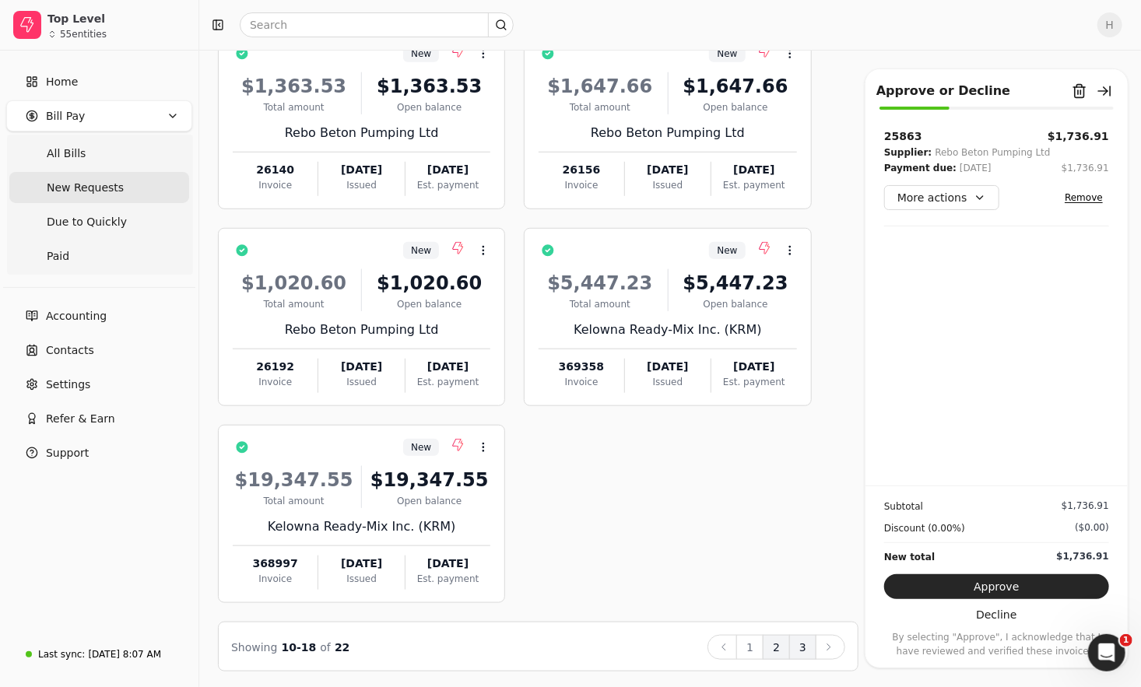
click at [815, 646] on button "3" at bounding box center [802, 647] width 27 height 25
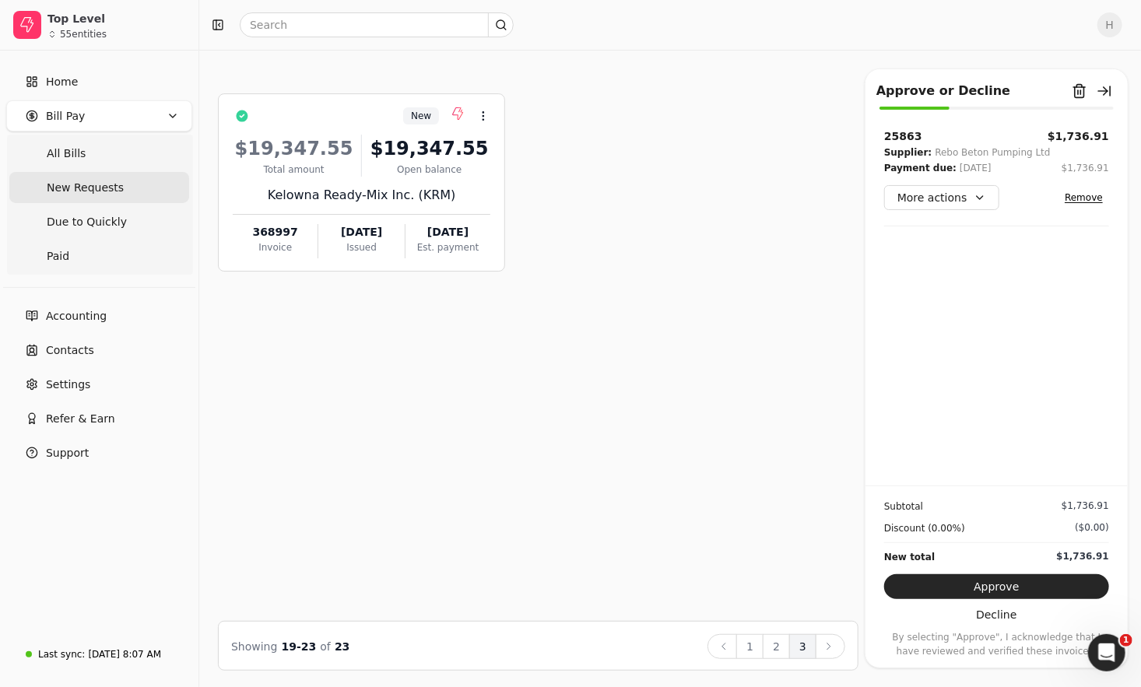
scroll to position [0, 0]
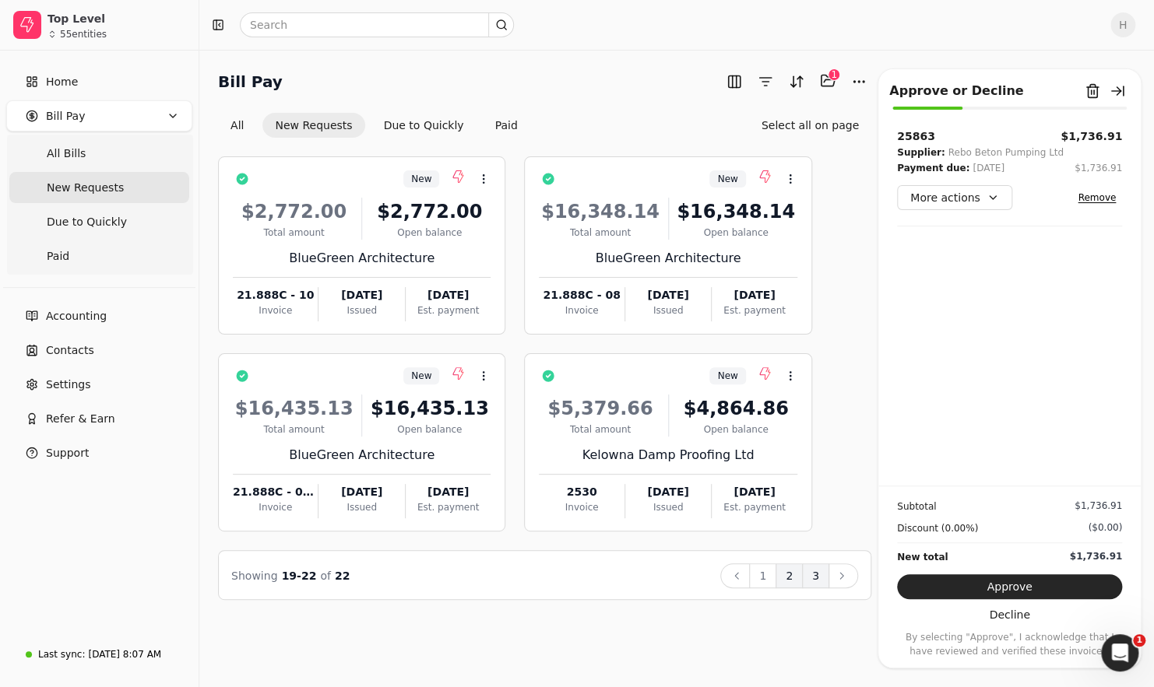
click at [791, 570] on button "2" at bounding box center [788, 576] width 27 height 25
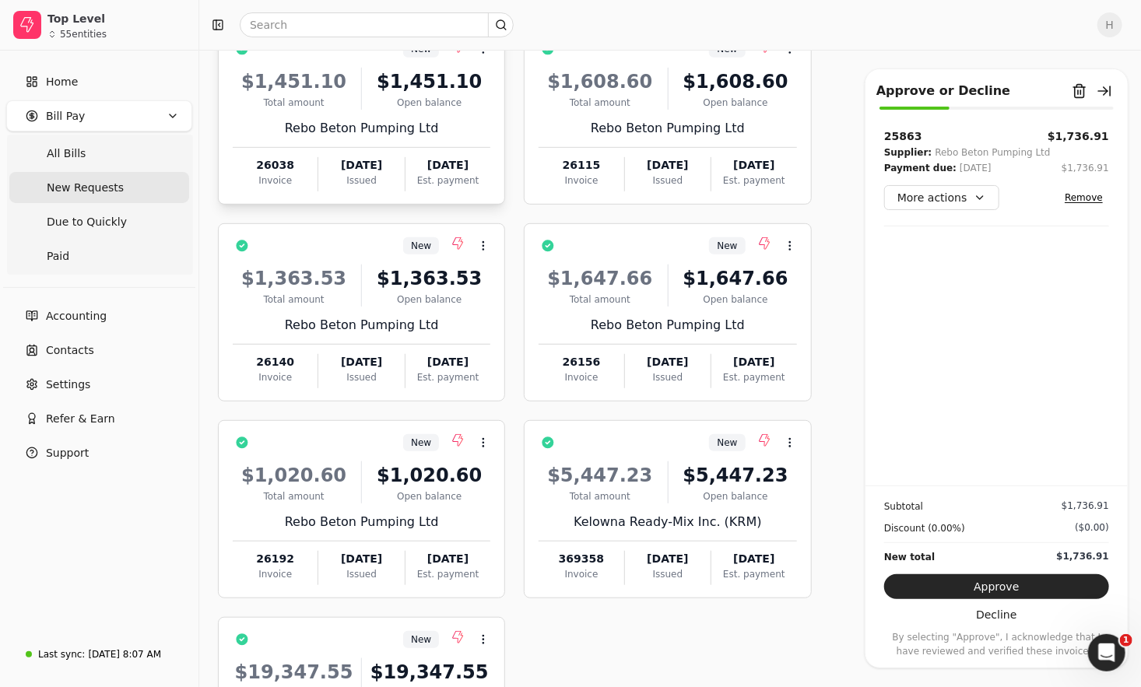
scroll to position [519, 0]
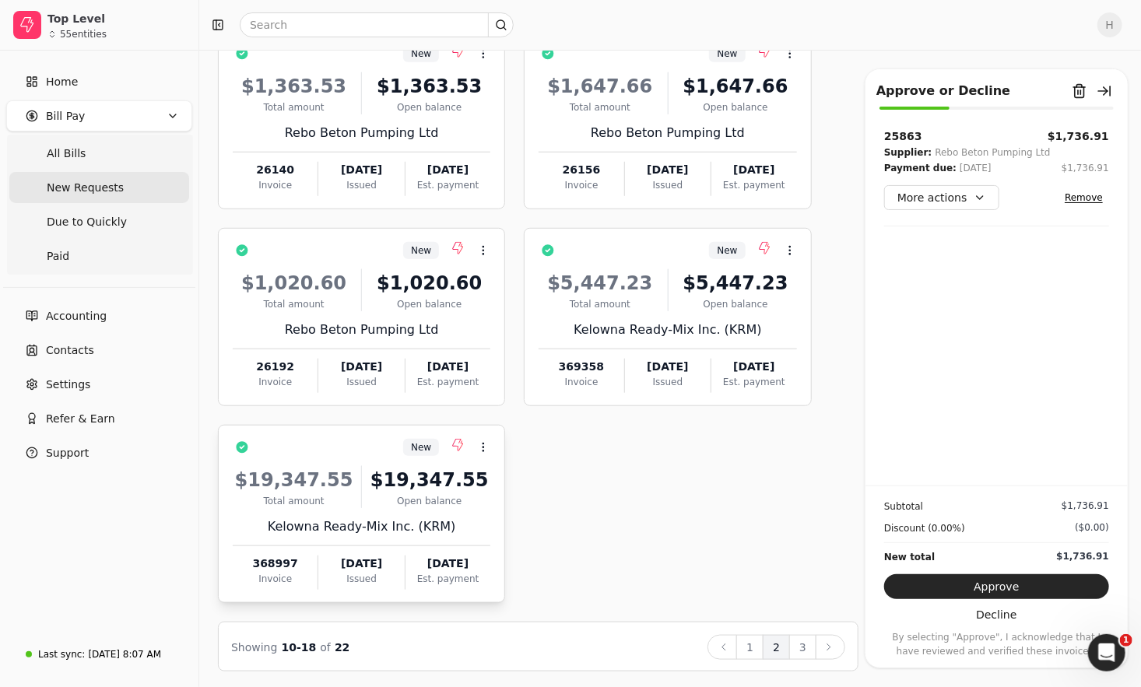
click at [408, 541] on div "$19,347.55 Total amount $19,347.55 Open balance Kelowna Ready-Mix Inc. (KRM) 36…" at bounding box center [362, 523] width 258 height 133
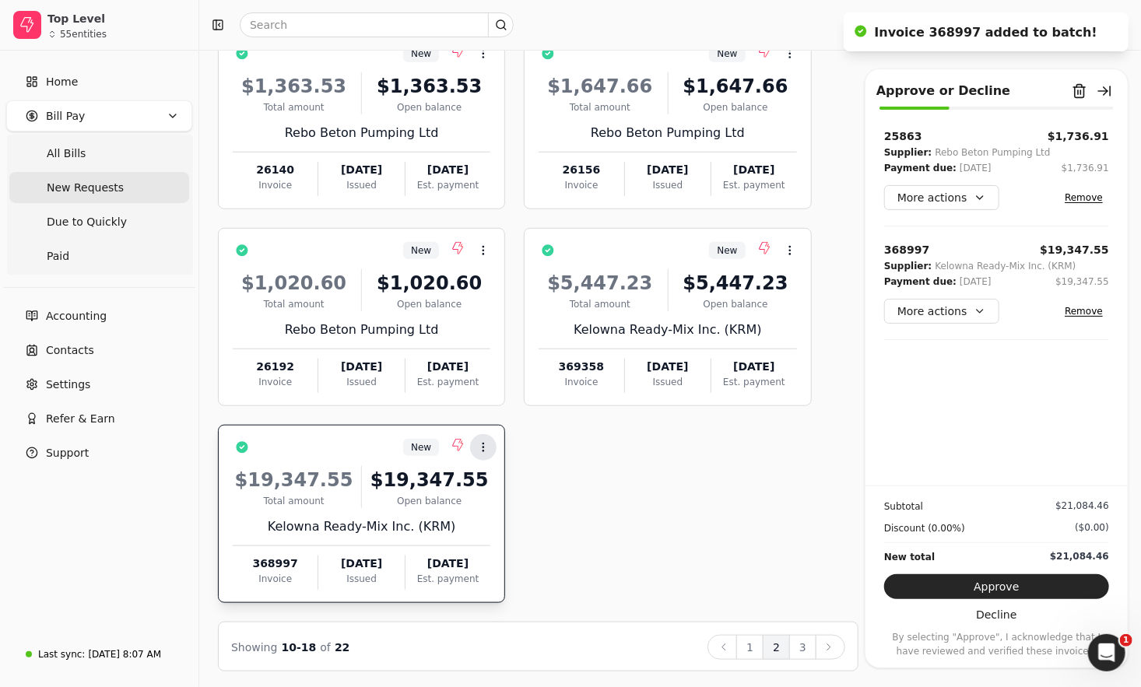
click at [487, 442] on icon at bounding box center [483, 447] width 12 height 12
click at [498, 489] on span "Open" at bounding box center [508, 484] width 29 height 16
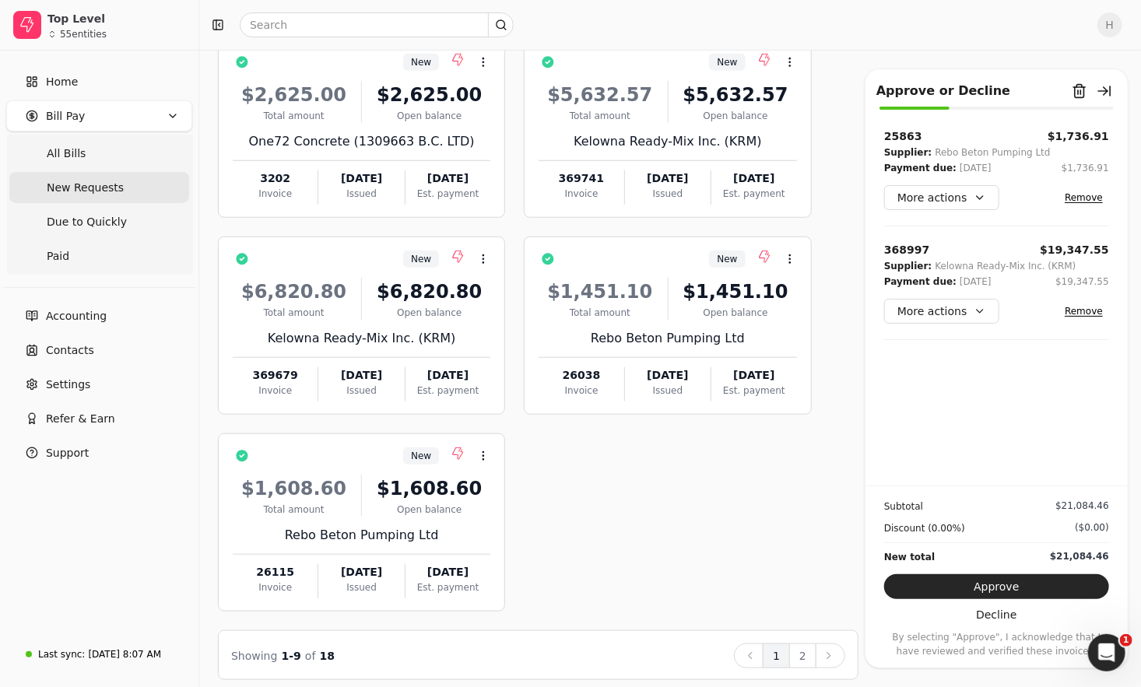
scroll to position [519, 0]
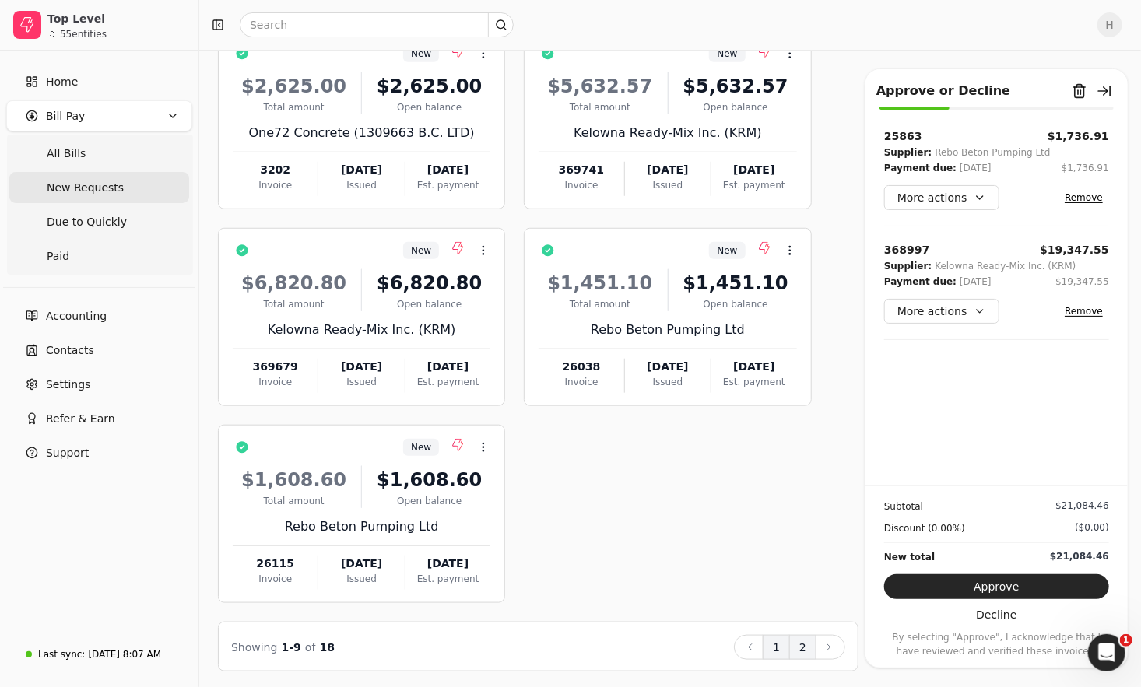
click at [801, 651] on button "2" at bounding box center [802, 647] width 27 height 25
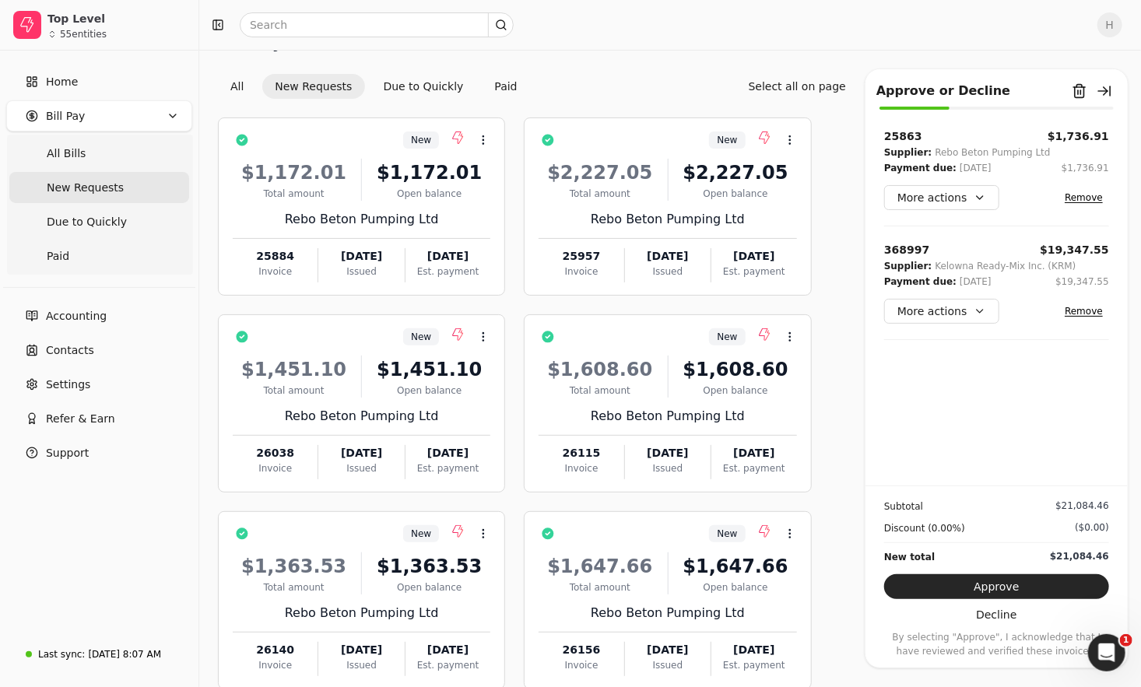
scroll to position [0, 0]
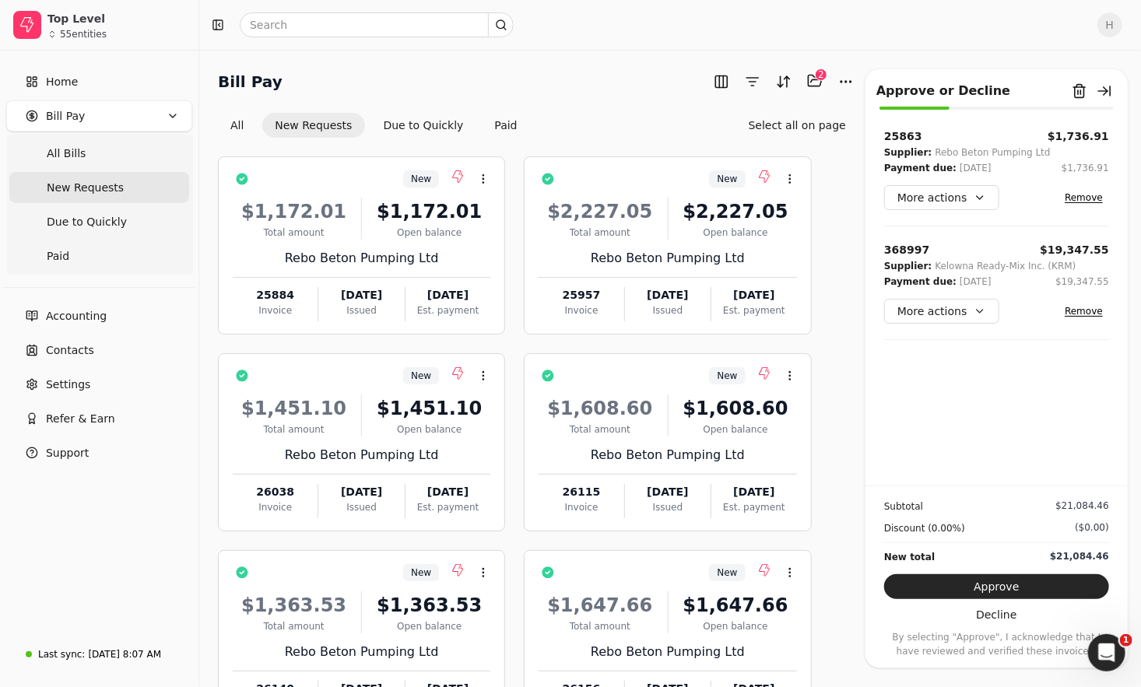
click at [300, 119] on button "New Requests" at bounding box center [313, 125] width 102 height 25
click at [1084, 90] on button "Remove from batch" at bounding box center [1079, 91] width 25 height 25
click at [1083, 174] on button "Yes" at bounding box center [1096, 177] width 27 height 19
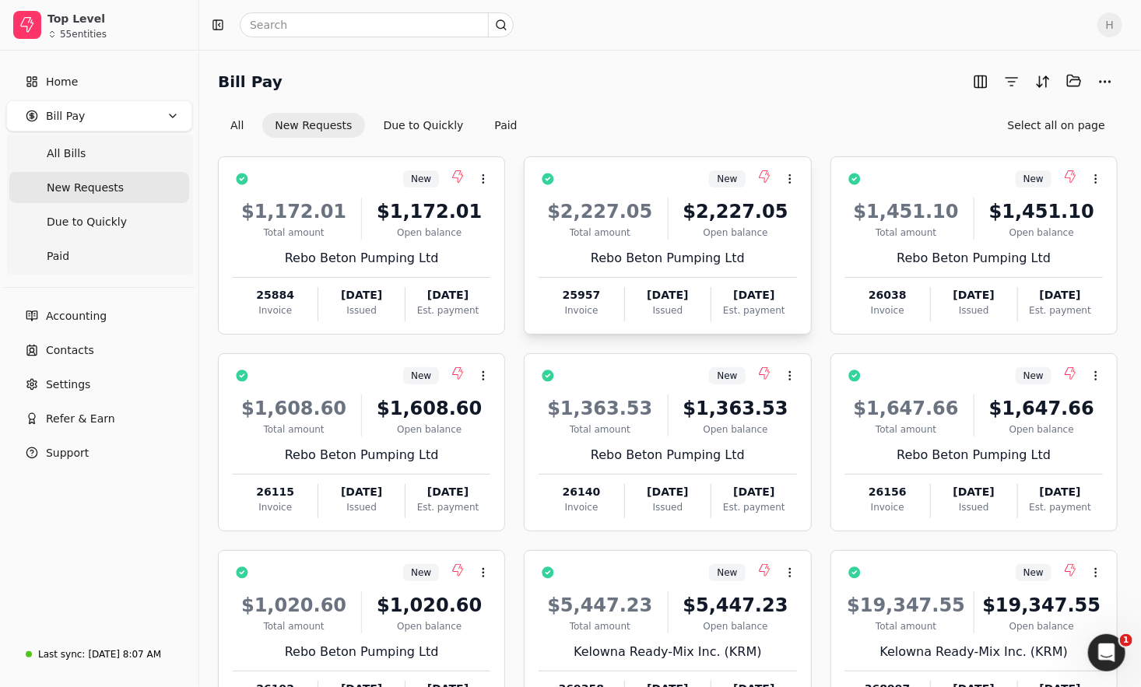
scroll to position [126, 0]
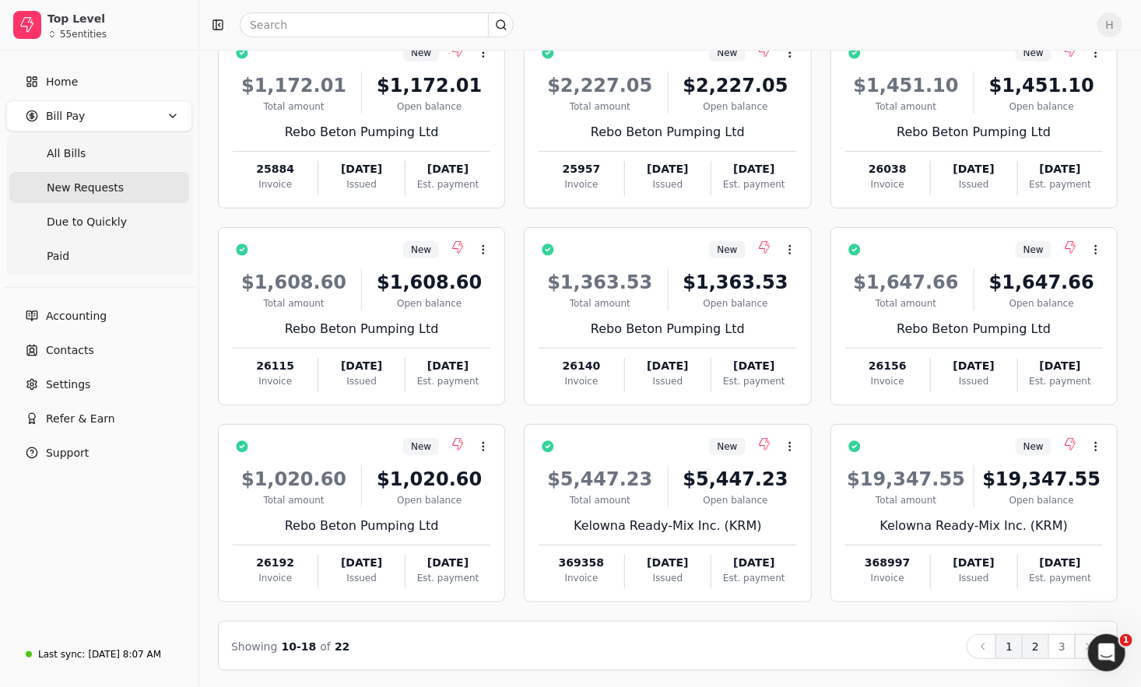
click at [1004, 646] on button "1" at bounding box center [1009, 646] width 27 height 25
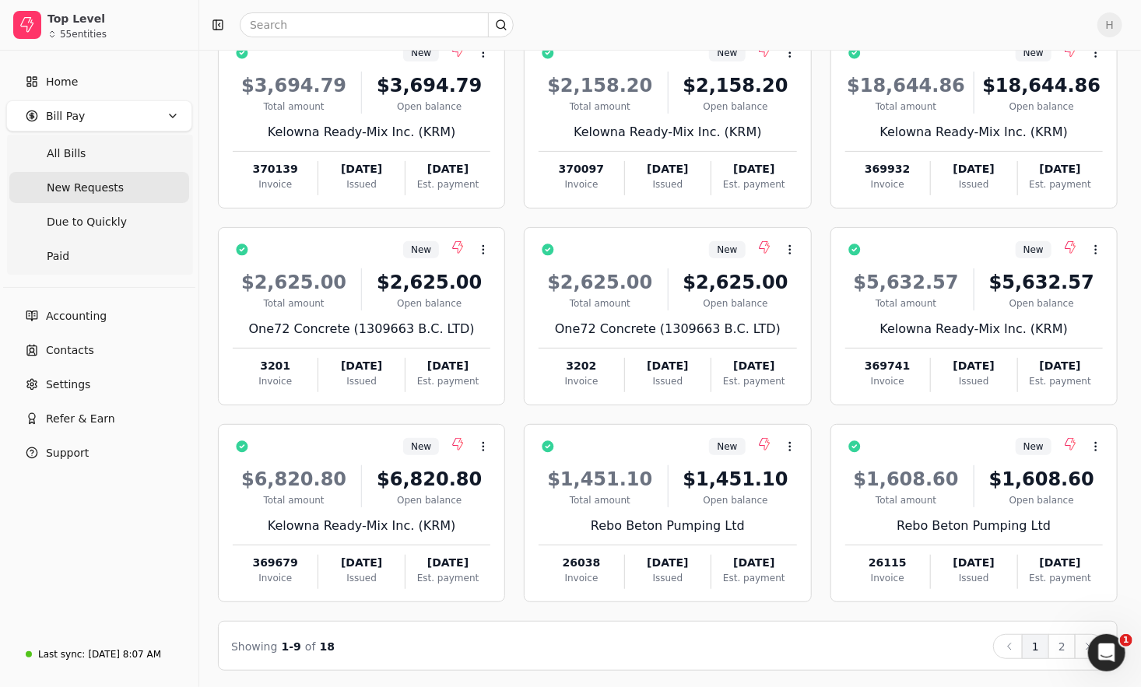
scroll to position [0, 0]
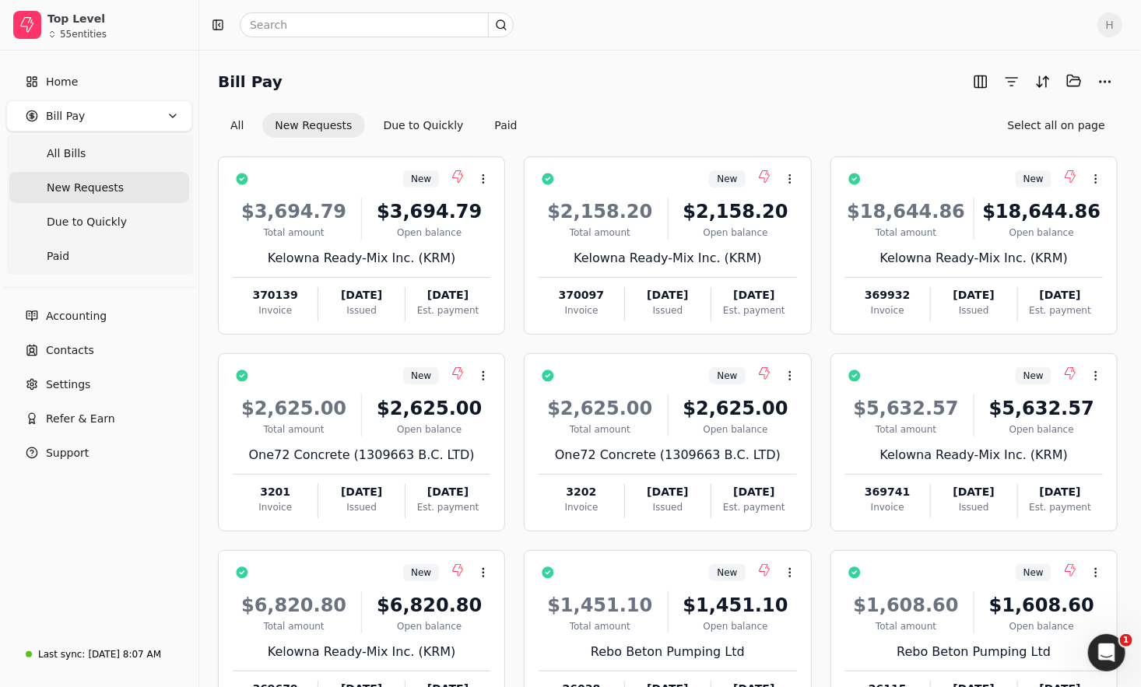
click at [420, 138] on div "New Context Menu Button $3,694.79 Total amount $3,694.79 Open balance Kelowna R…" at bounding box center [668, 467] width 900 height 659
click at [416, 123] on button "Due to Quickly" at bounding box center [423, 125] width 105 height 25
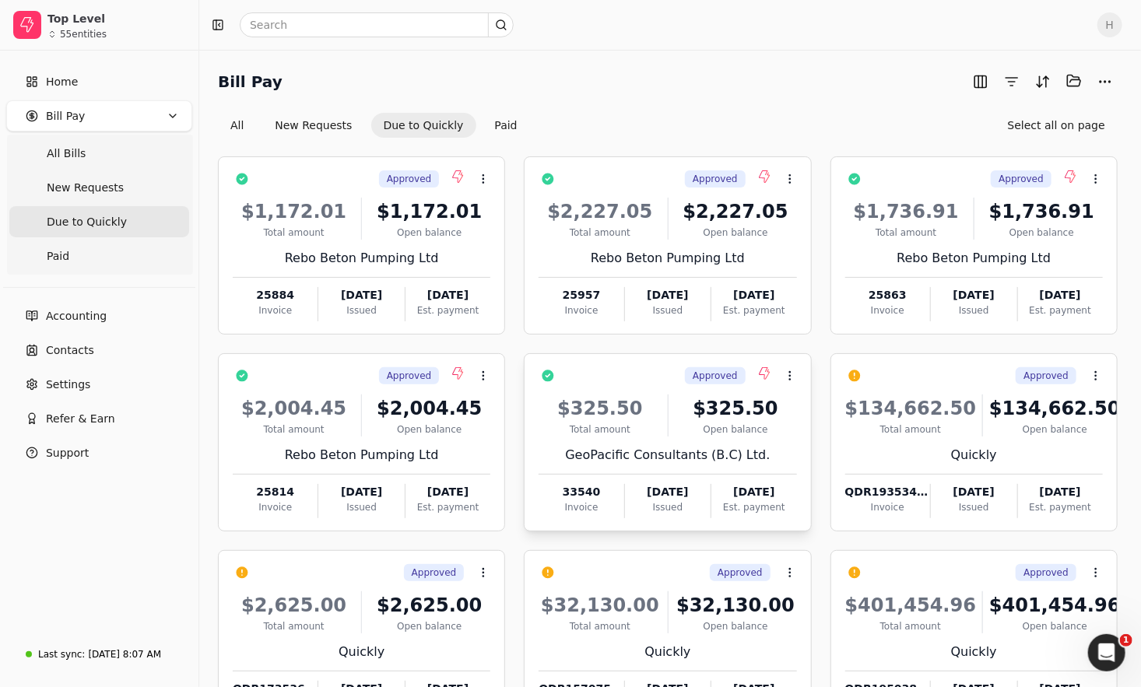
scroll to position [126, 0]
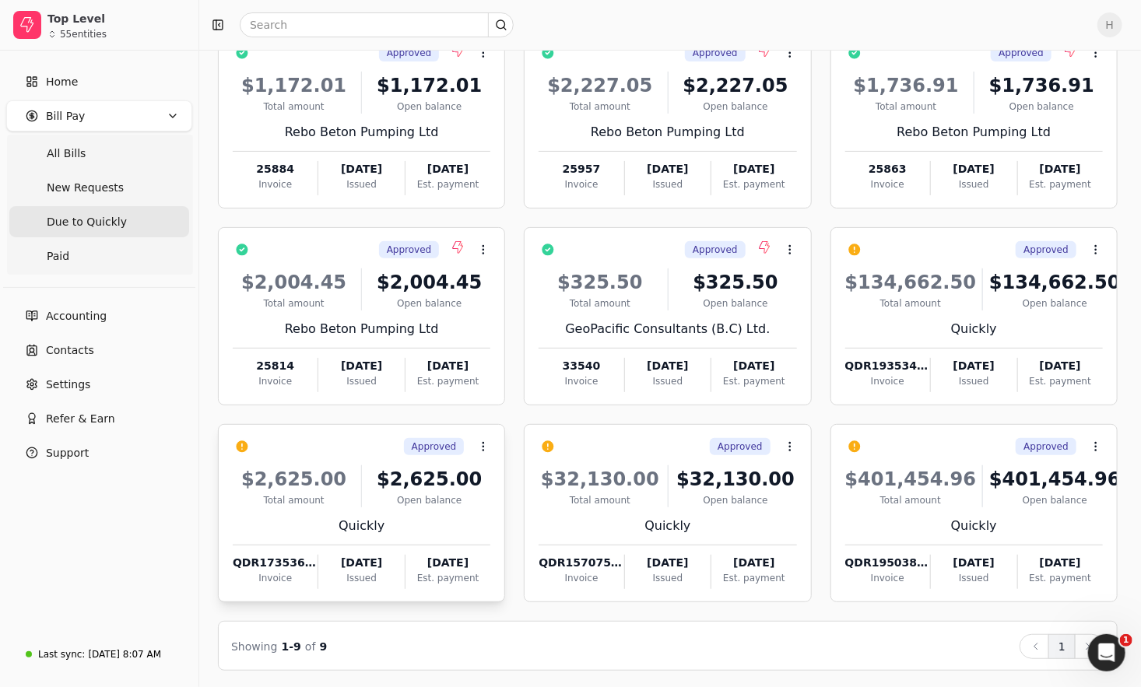
click at [413, 498] on div "Open balance" at bounding box center [429, 501] width 122 height 14
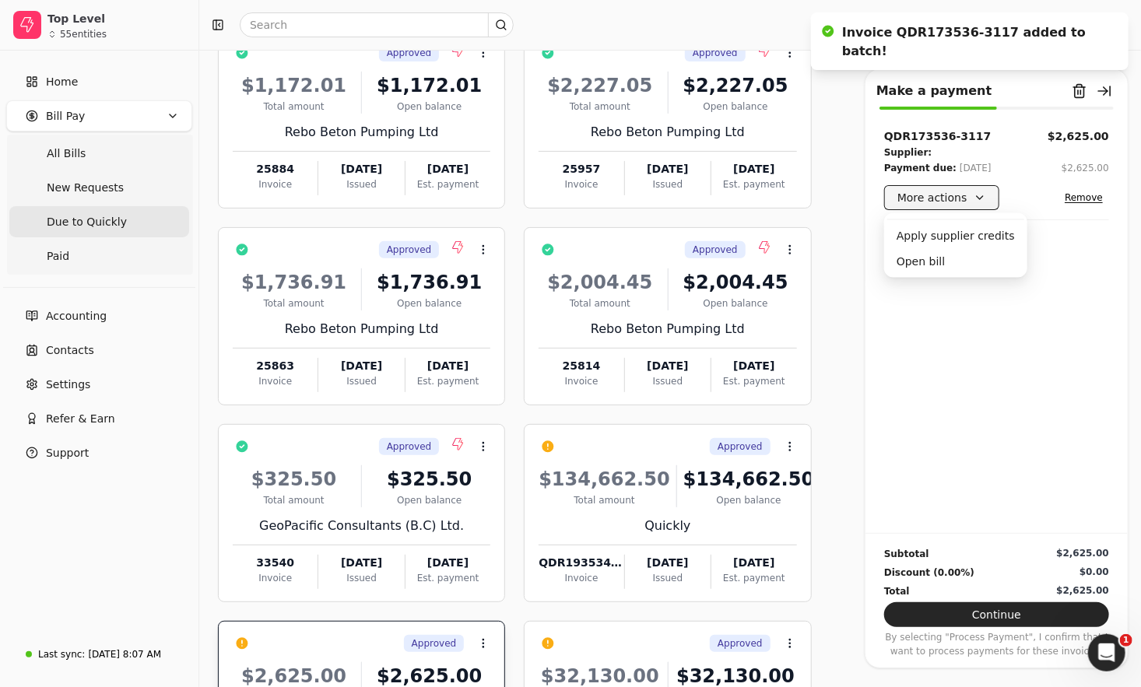
click at [950, 198] on button "More actions" at bounding box center [941, 197] width 115 height 25
click at [938, 259] on div "Open bill" at bounding box center [955, 262] width 137 height 26
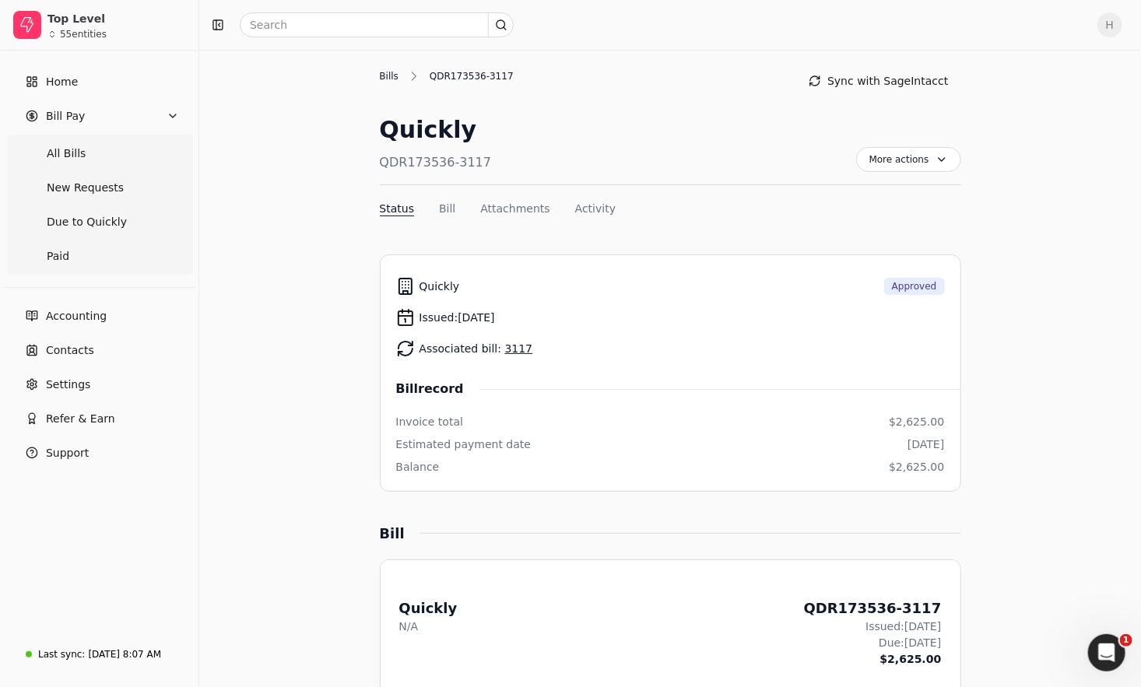
click at [384, 81] on div "Bills" at bounding box center [393, 76] width 27 height 14
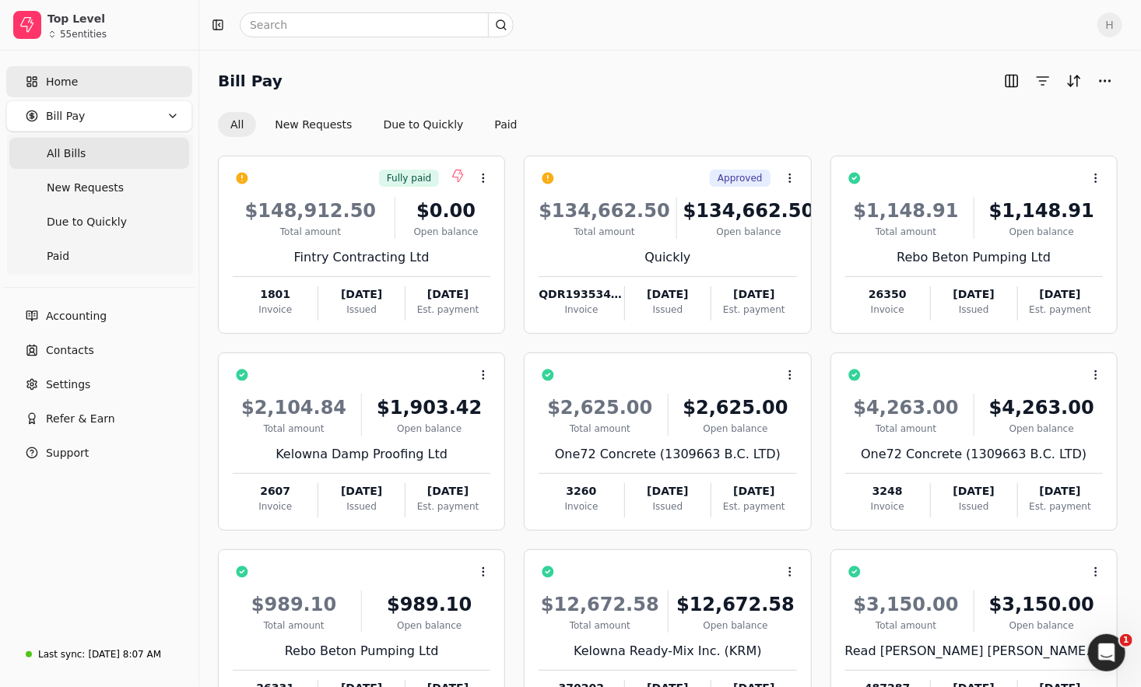
click at [54, 81] on span "Home" at bounding box center [62, 82] width 32 height 16
